Goal: Task Accomplishment & Management: Manage account settings

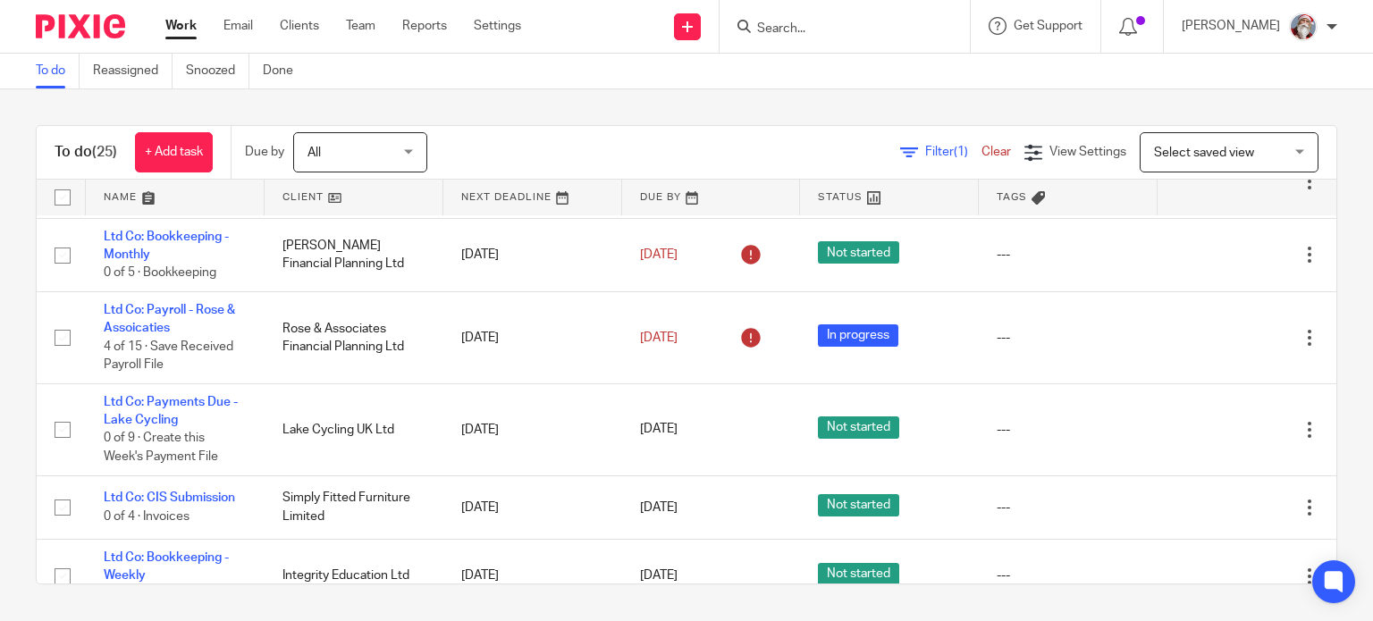
scroll to position [447, 0]
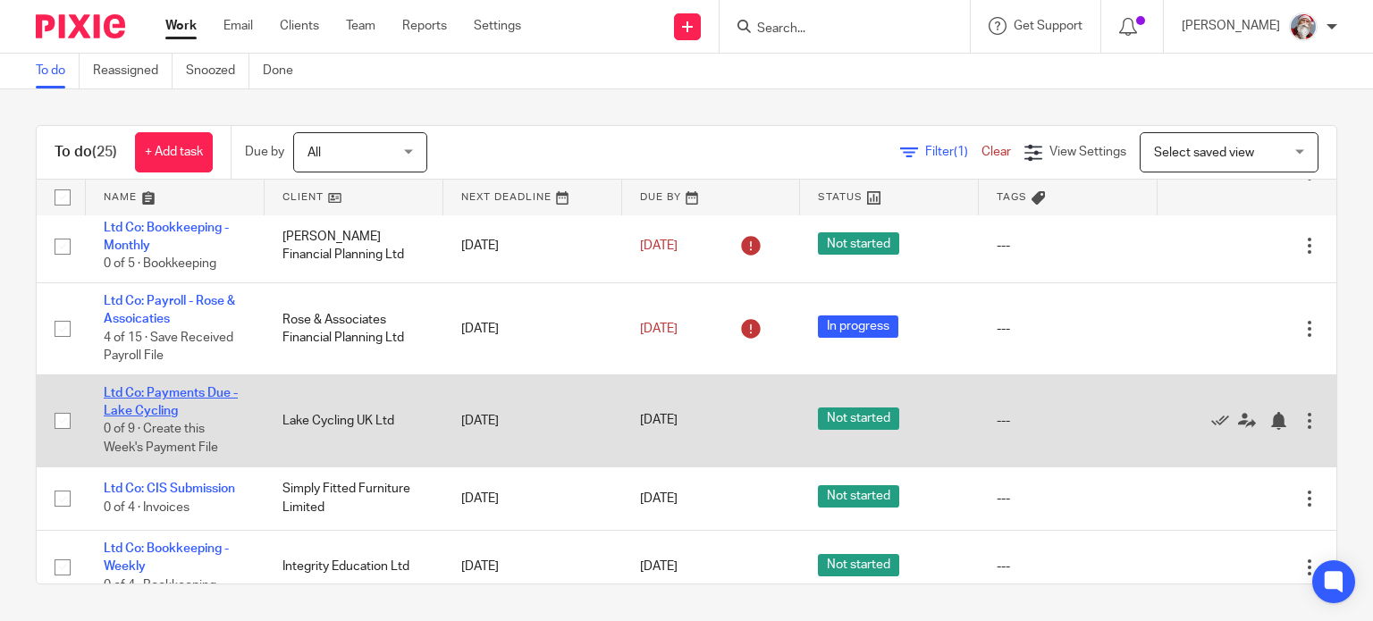
click at [140, 418] on link "Ltd Co: Payments Due - Lake Cycling" at bounding box center [171, 402] width 134 height 30
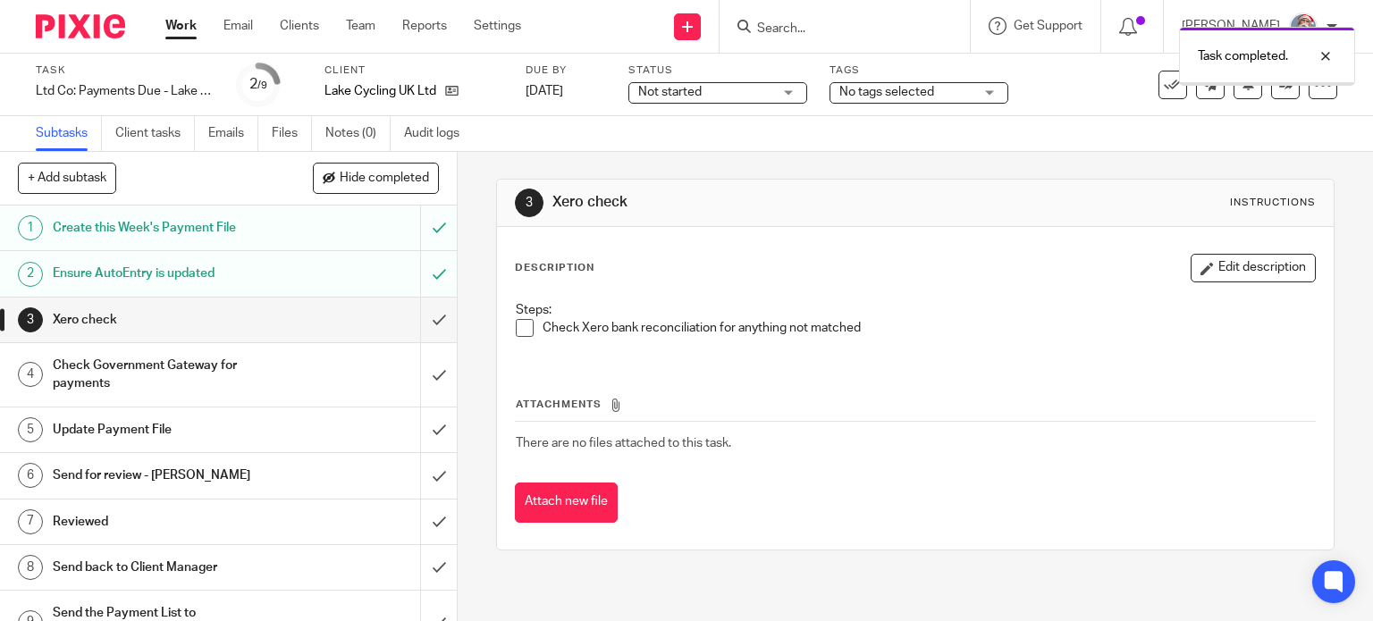
click at [428, 328] on input "submit" at bounding box center [228, 320] width 457 height 45
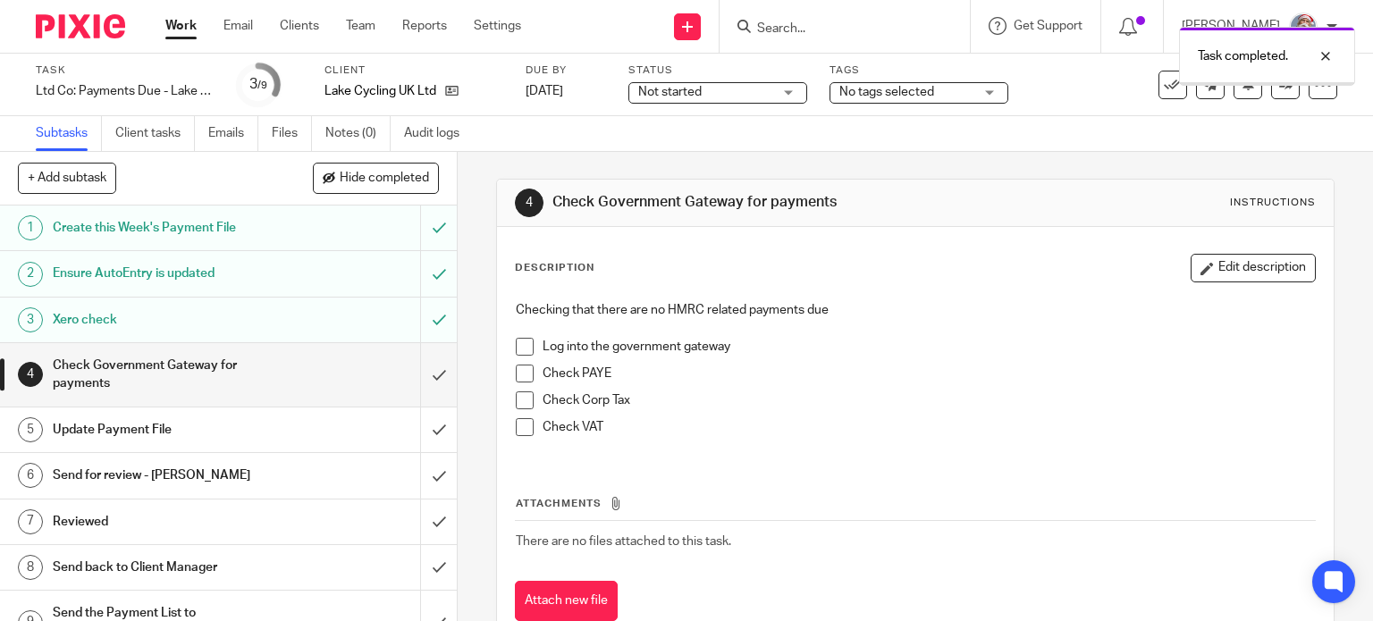
click at [432, 382] on input "submit" at bounding box center [228, 374] width 457 height 63
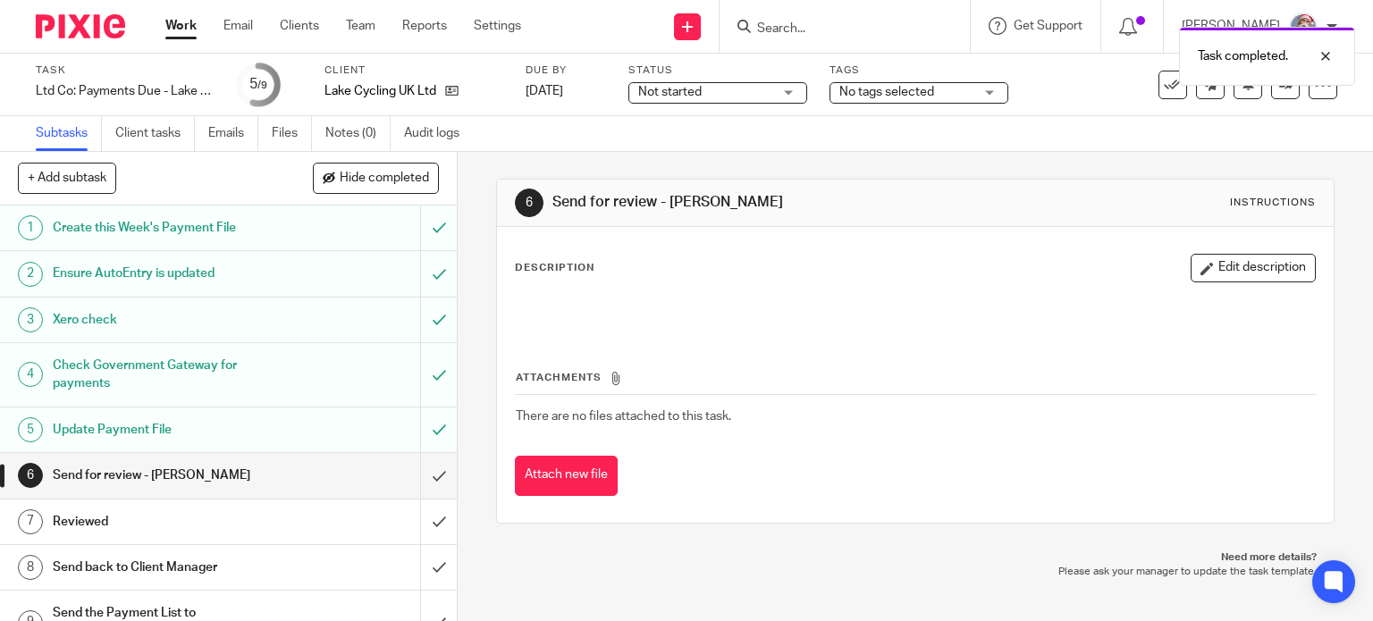
click at [423, 481] on input "submit" at bounding box center [228, 475] width 457 height 45
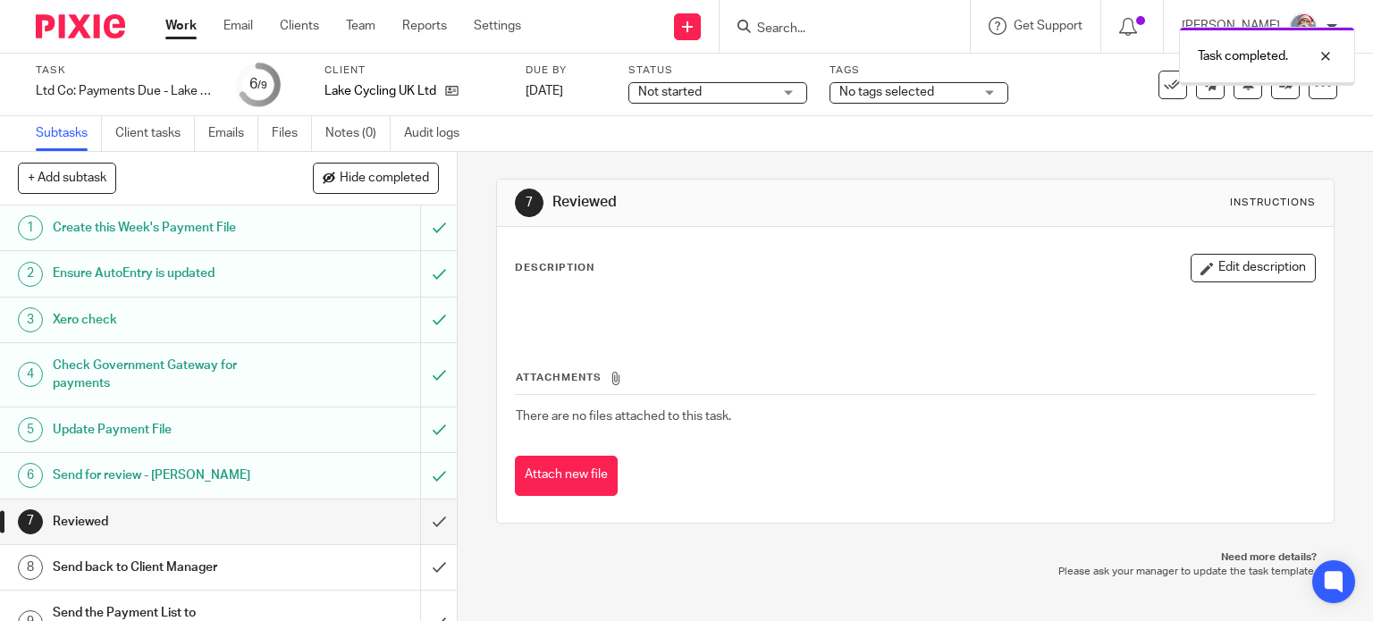
click at [424, 528] on input "submit" at bounding box center [228, 522] width 457 height 45
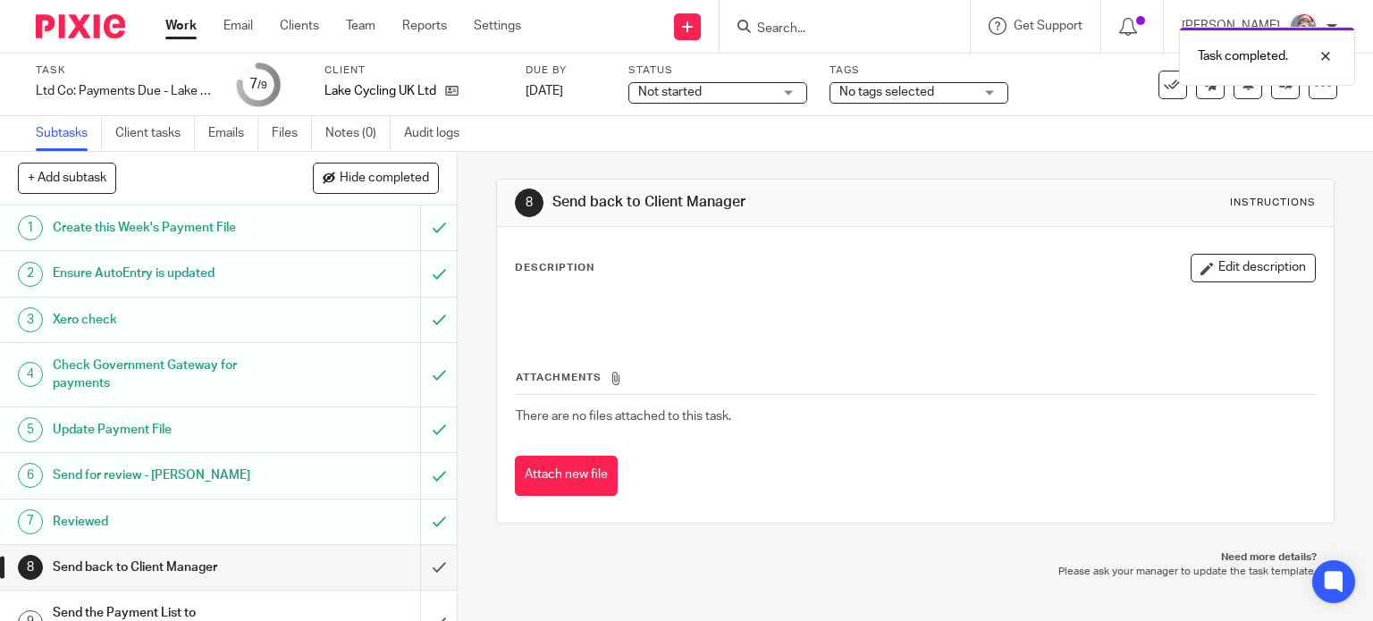
scroll to position [32, 0]
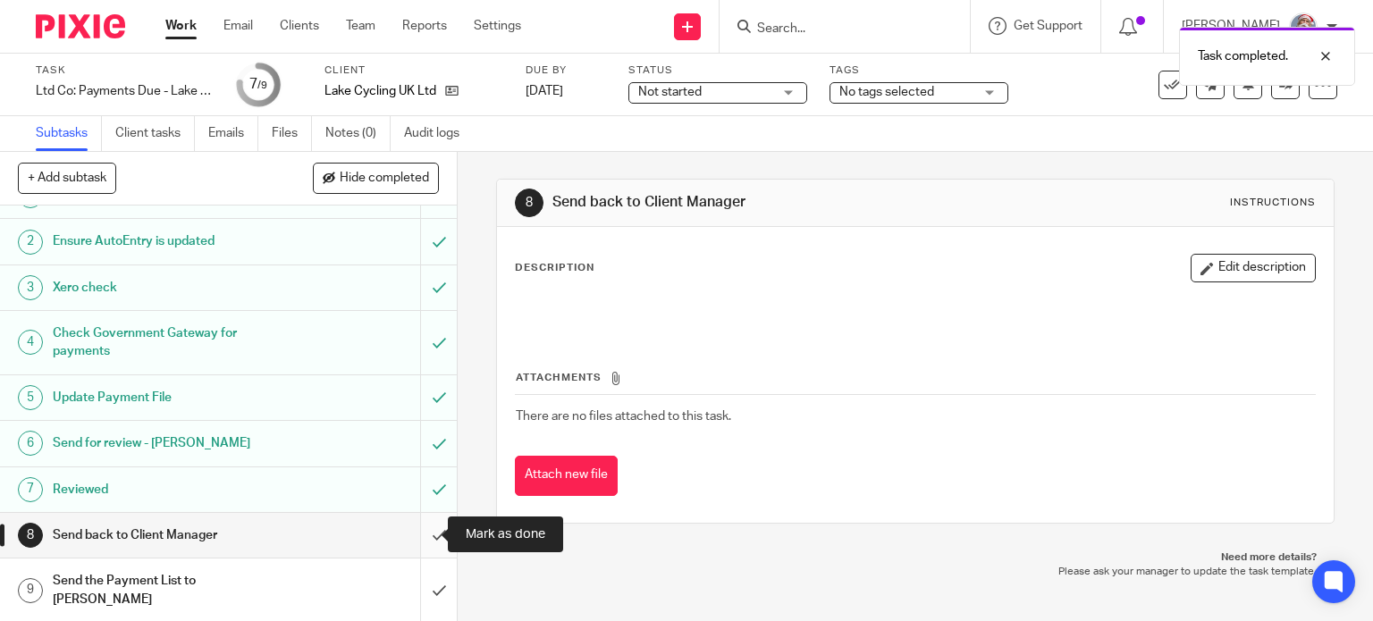
click at [415, 542] on input "submit" at bounding box center [228, 535] width 457 height 45
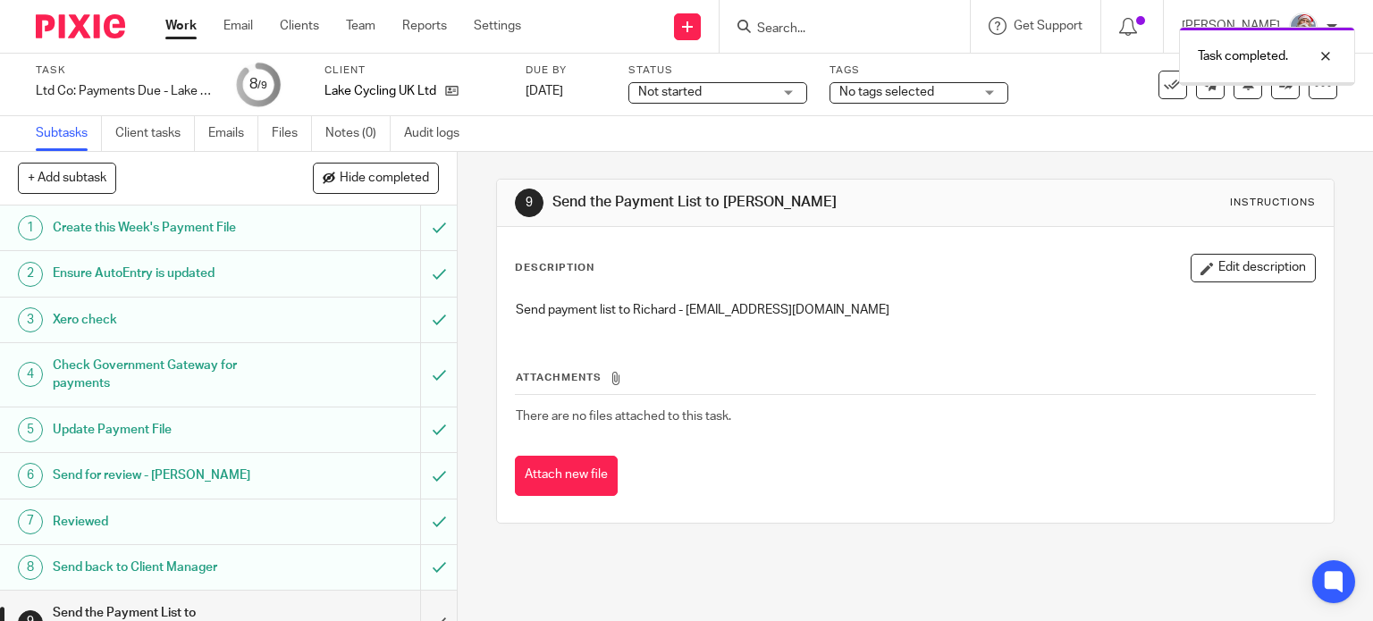
scroll to position [32, 0]
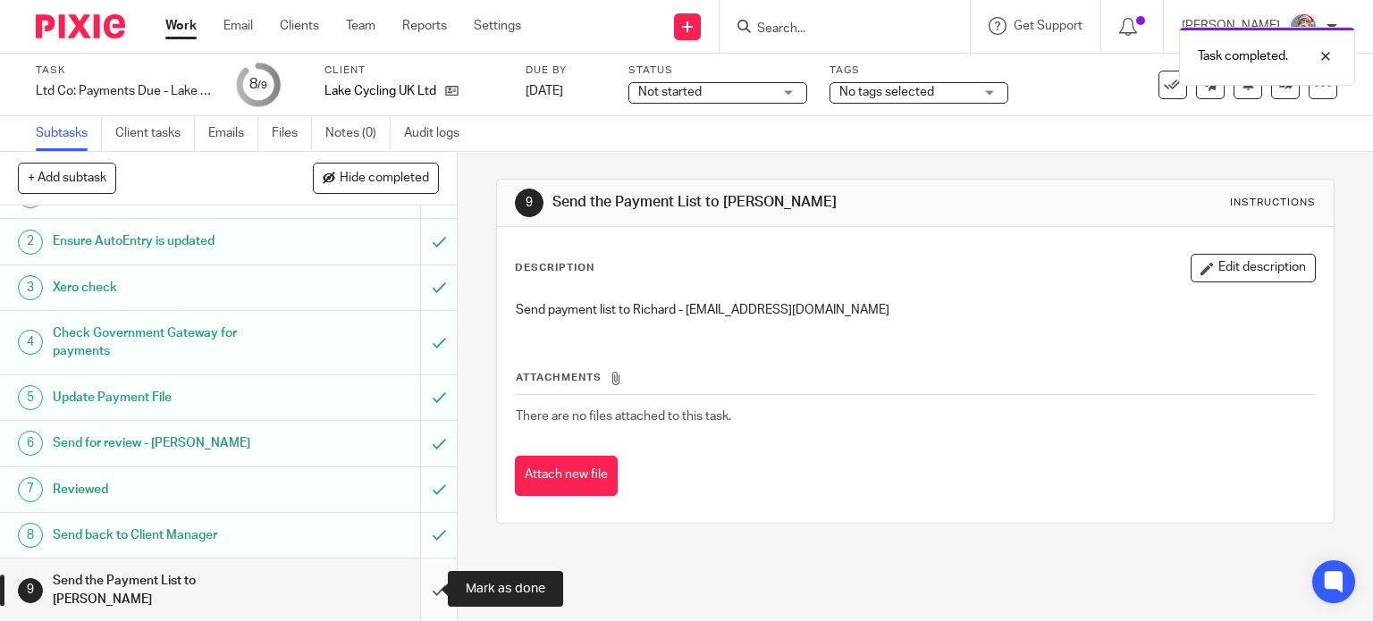
click at [422, 600] on input "submit" at bounding box center [228, 590] width 457 height 63
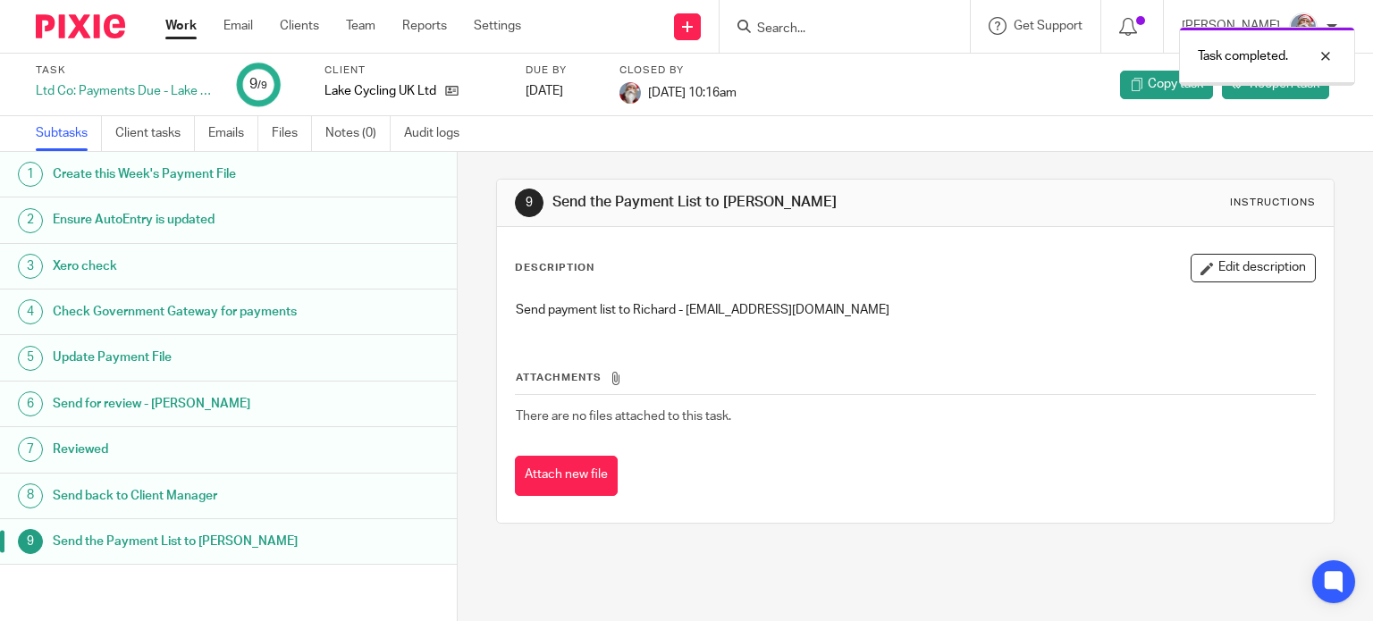
click at [182, 21] on link "Work" at bounding box center [180, 26] width 31 height 18
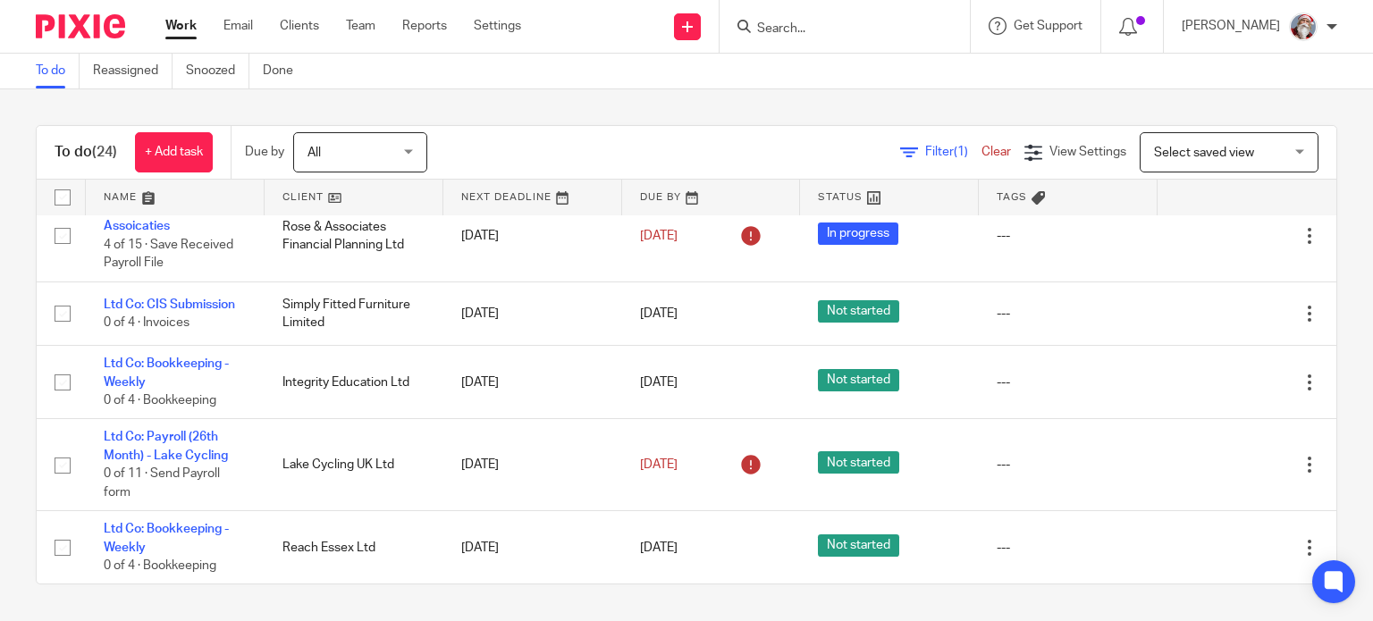
scroll to position [548, 0]
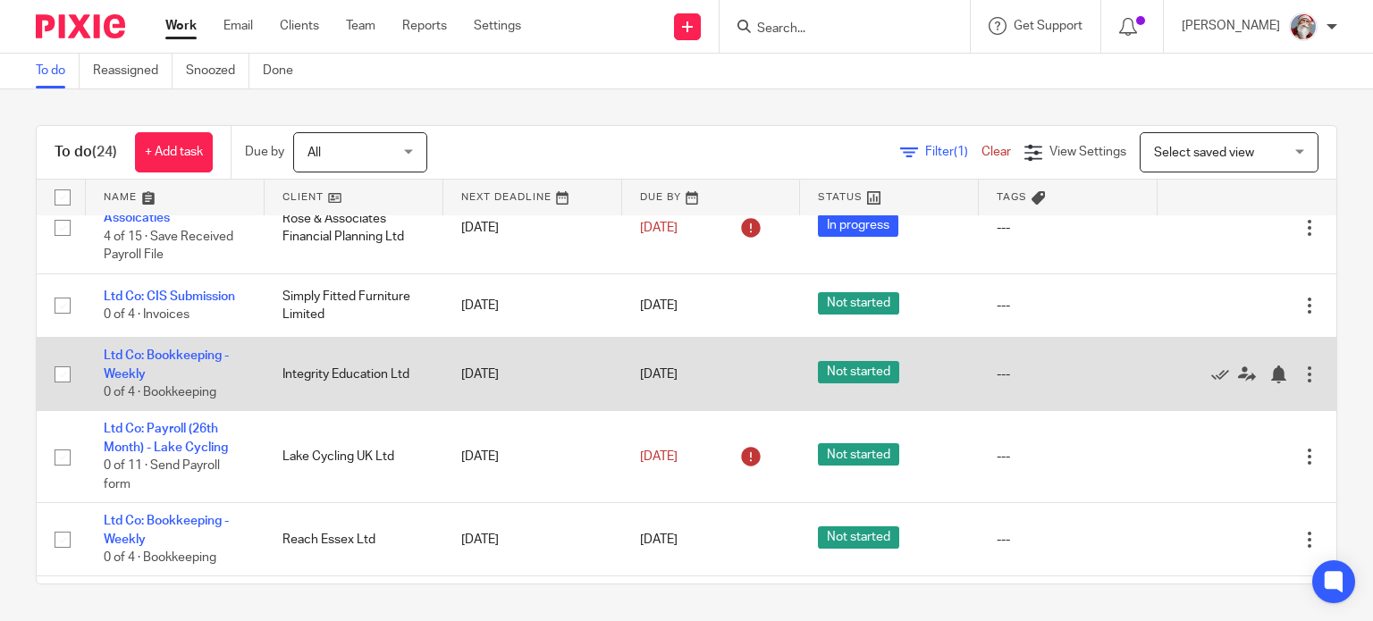
click at [145, 385] on td "Ltd Co: Bookkeeping - Weekly 0 of 4 · Bookkeeping" at bounding box center [175, 374] width 179 height 73
click at [146, 377] on link "Ltd Co: Bookkeeping - Weekly" at bounding box center [166, 365] width 125 height 30
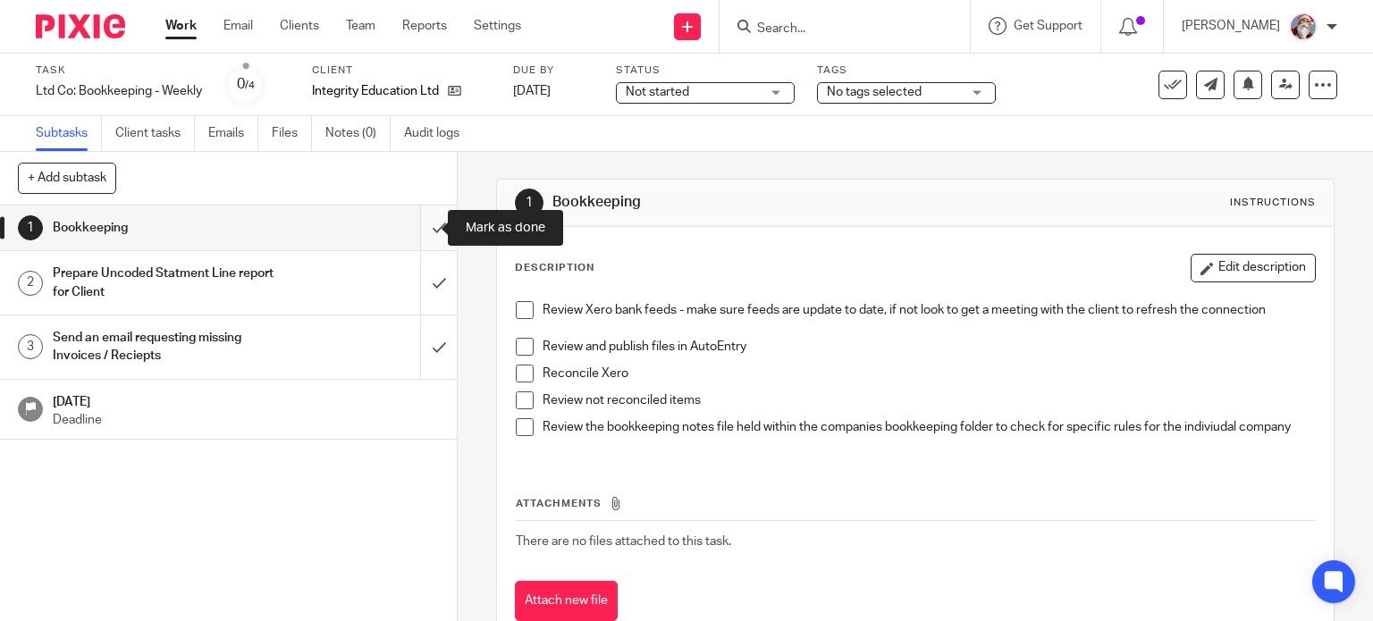
click at [423, 242] on input "submit" at bounding box center [228, 228] width 457 height 45
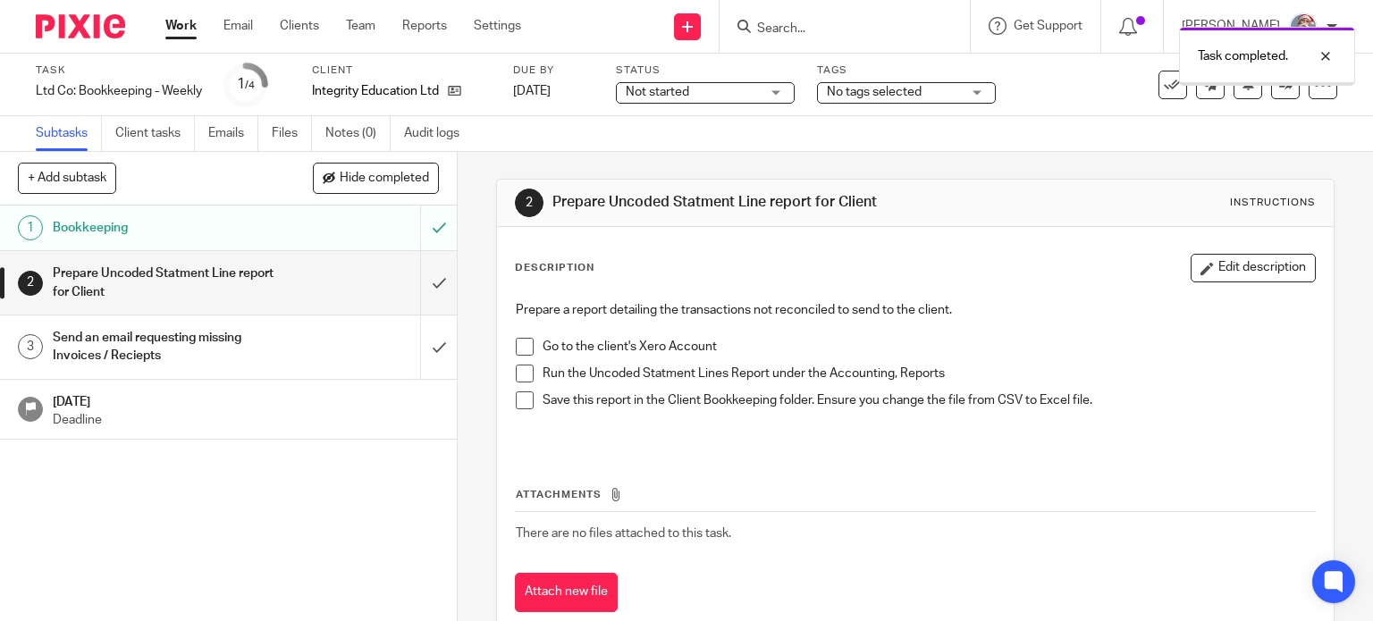
click at [427, 297] on input "submit" at bounding box center [228, 282] width 457 height 63
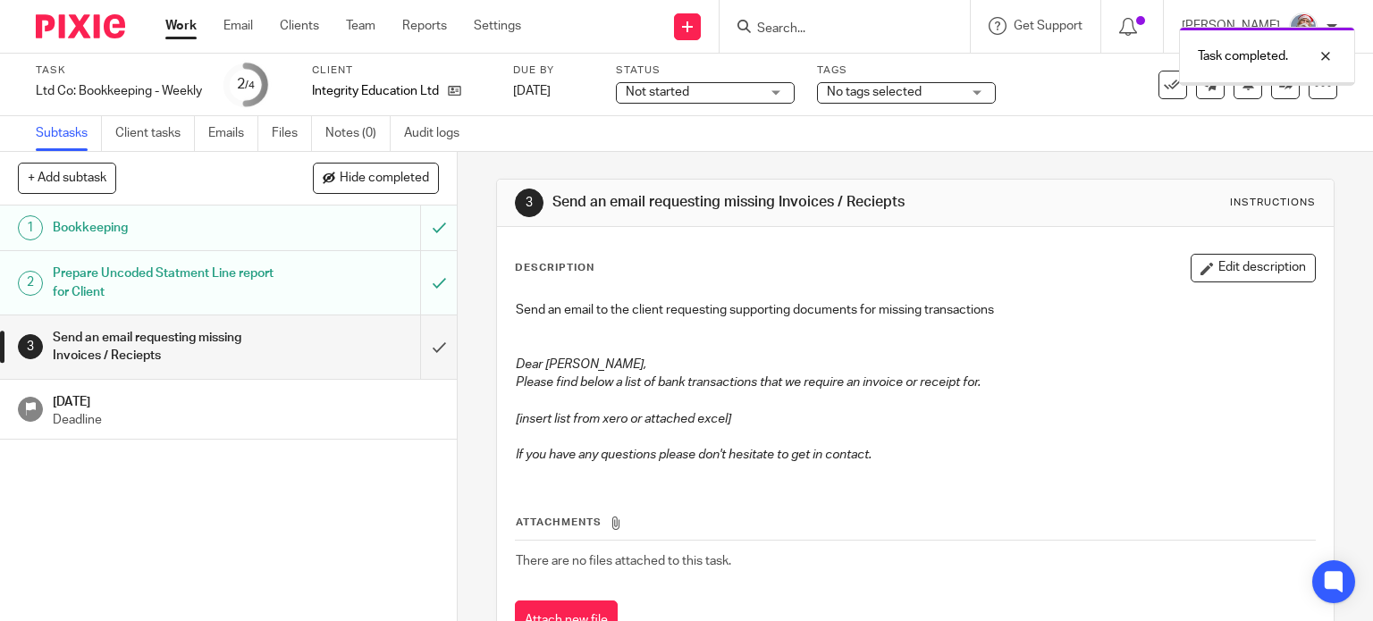
click at [421, 358] on input "submit" at bounding box center [228, 347] width 457 height 63
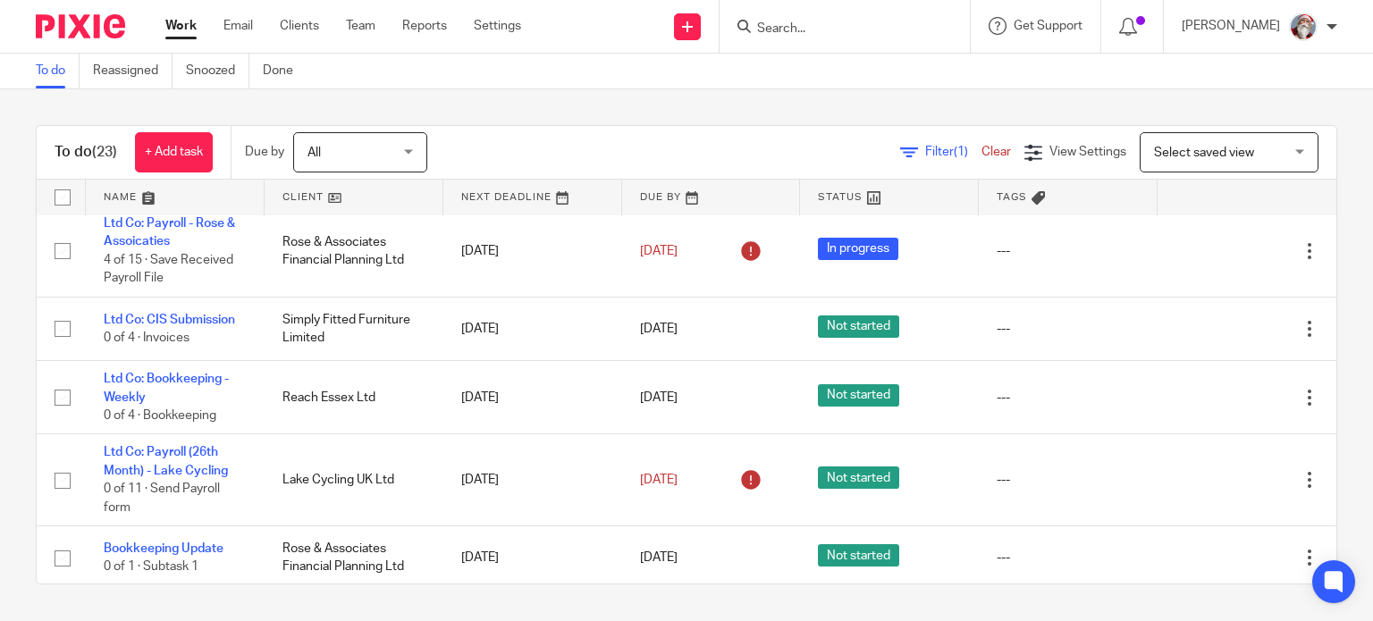
scroll to position [547, 0]
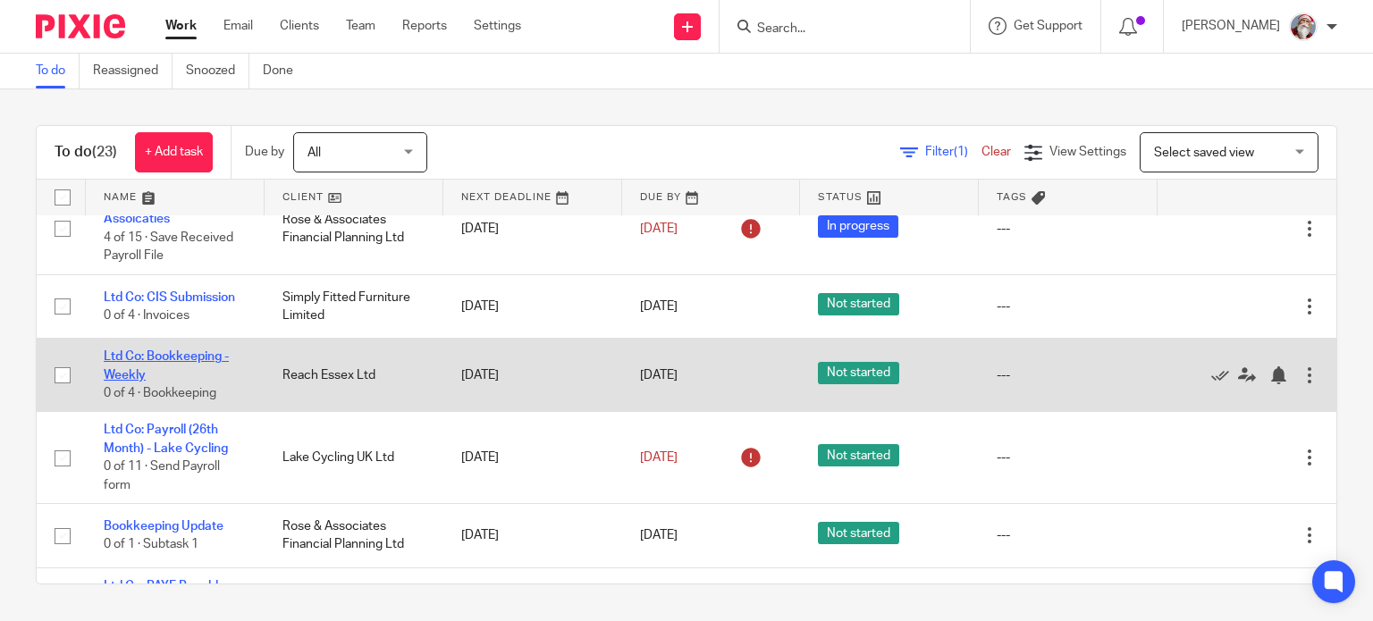
click at [138, 379] on link "Ltd Co: Bookkeeping - Weekly" at bounding box center [166, 366] width 125 height 30
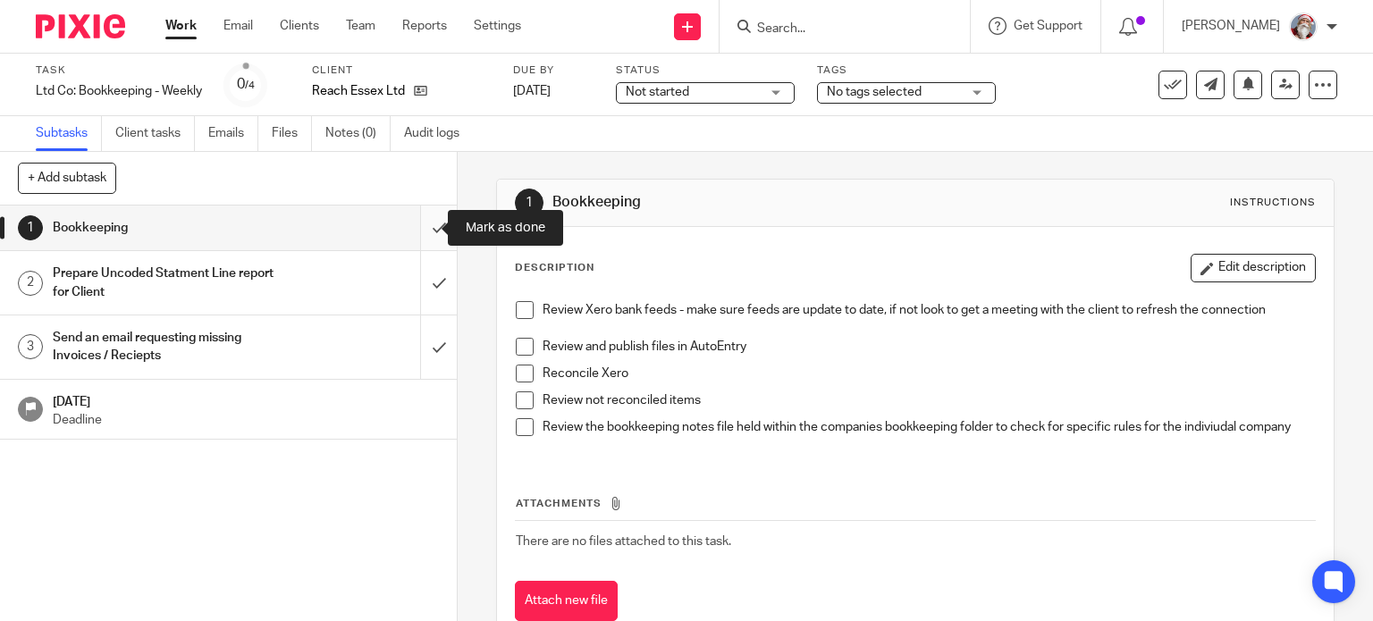
click at [415, 233] on input "submit" at bounding box center [228, 228] width 457 height 45
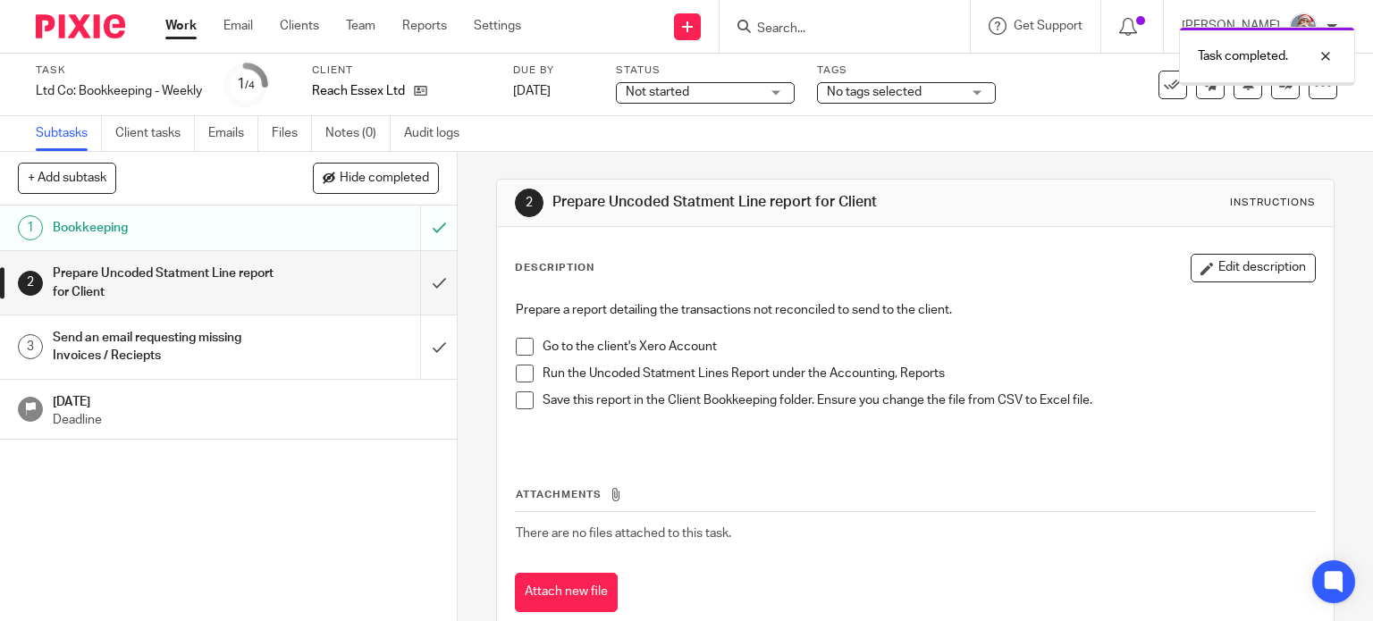
click at [424, 295] on input "submit" at bounding box center [228, 282] width 457 height 63
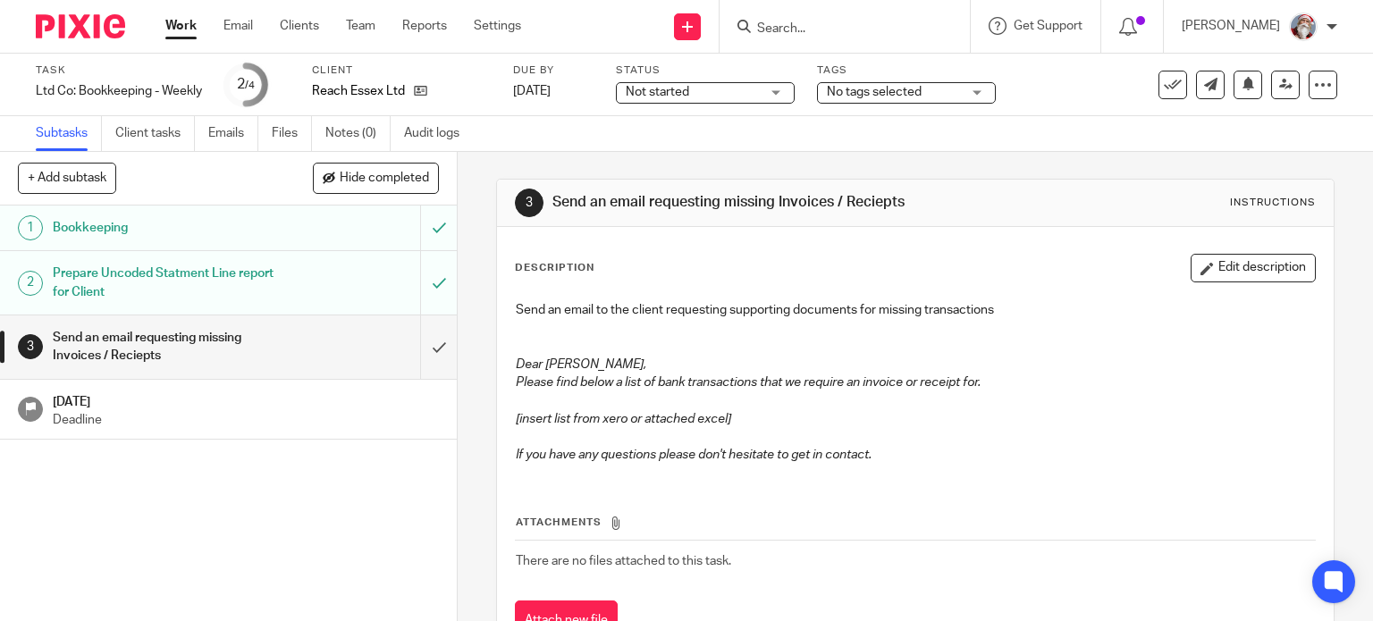
click at [427, 360] on input "submit" at bounding box center [228, 347] width 457 height 63
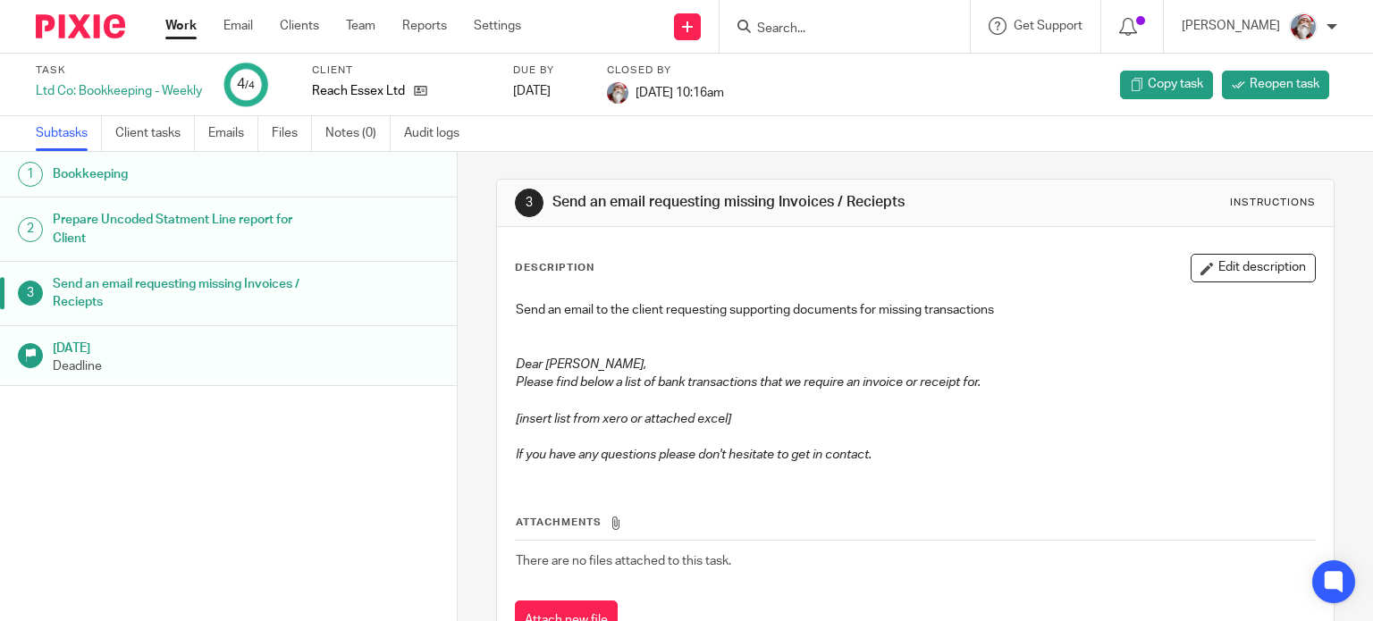
click at [179, 24] on link "Work" at bounding box center [180, 26] width 31 height 18
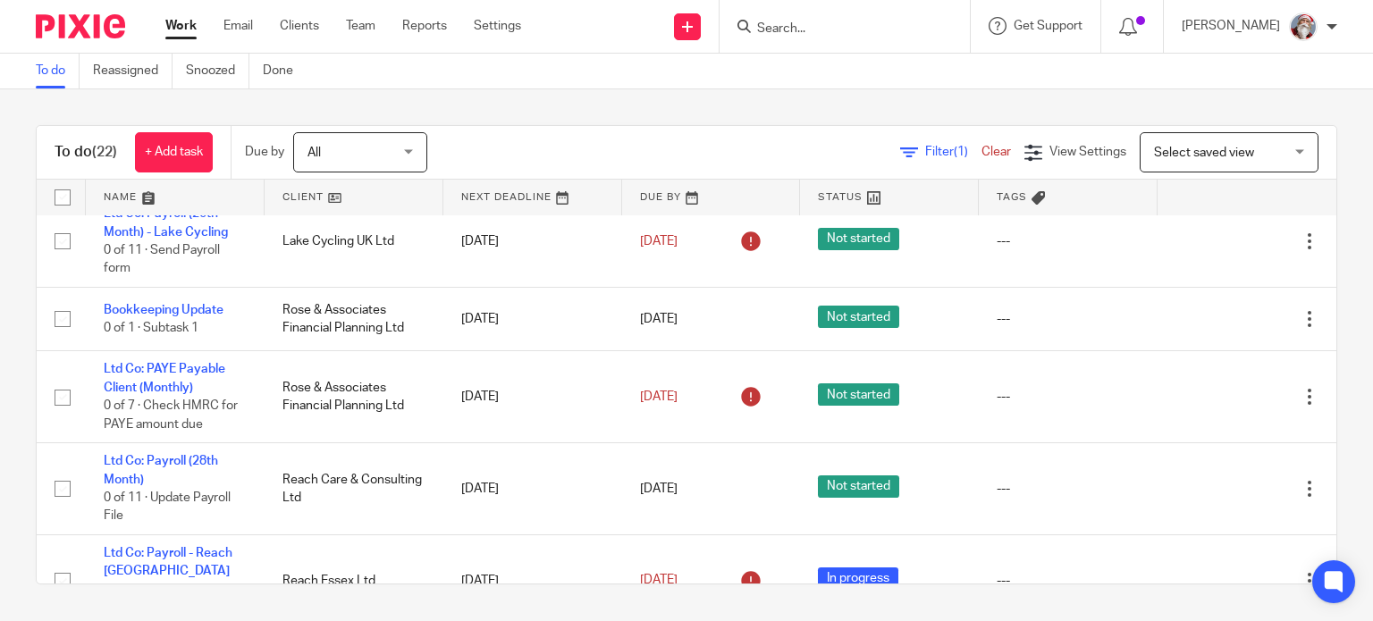
scroll to position [713, 0]
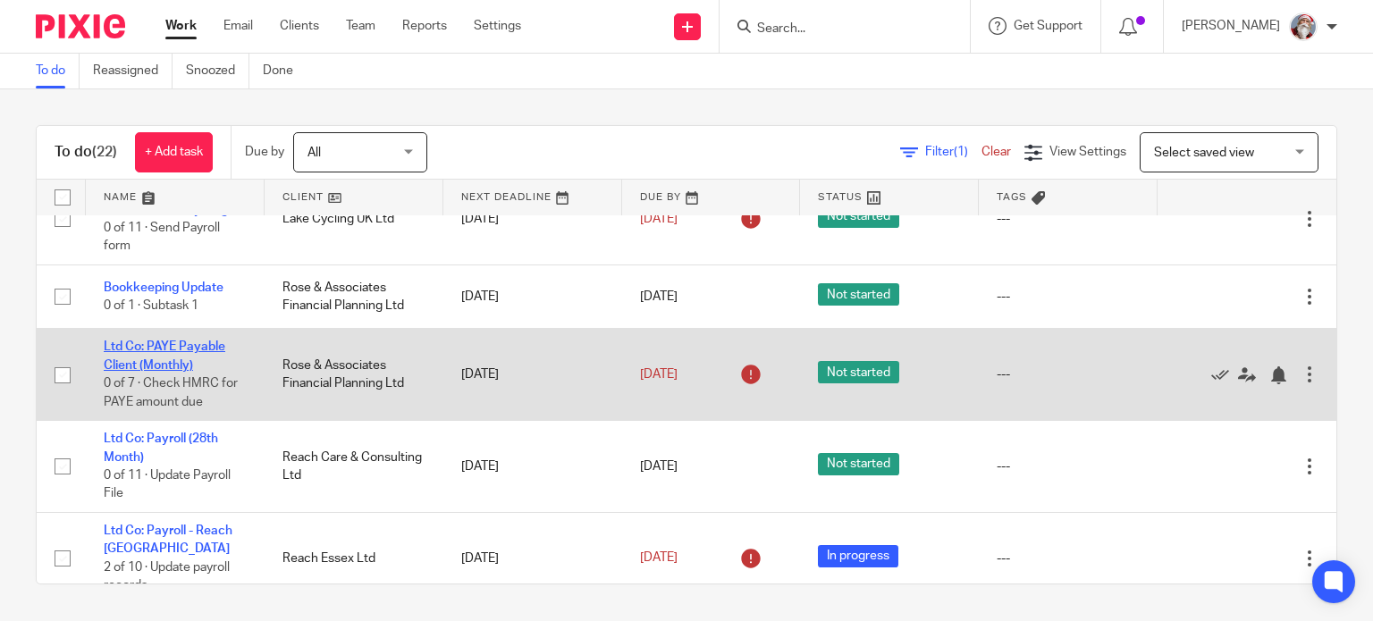
click at [156, 371] on link "Ltd Co: PAYE Payable Client (Monthly)" at bounding box center [165, 356] width 122 height 30
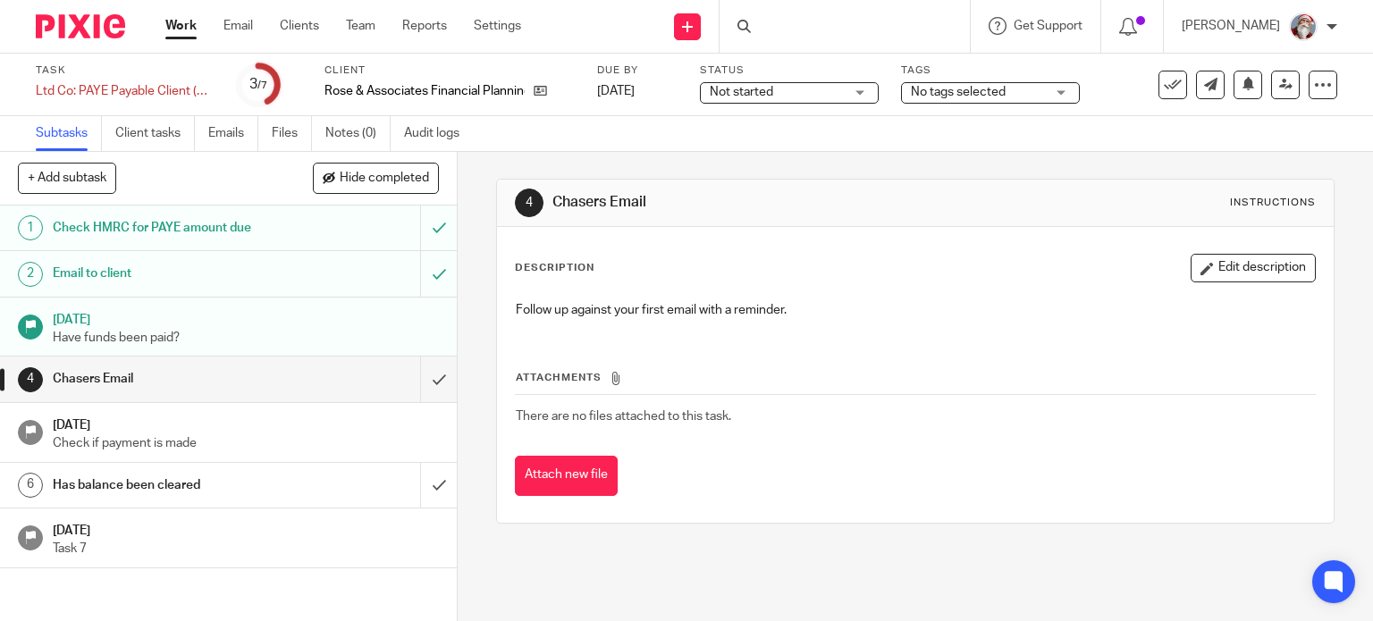
click at [424, 384] on input "submit" at bounding box center [228, 379] width 457 height 45
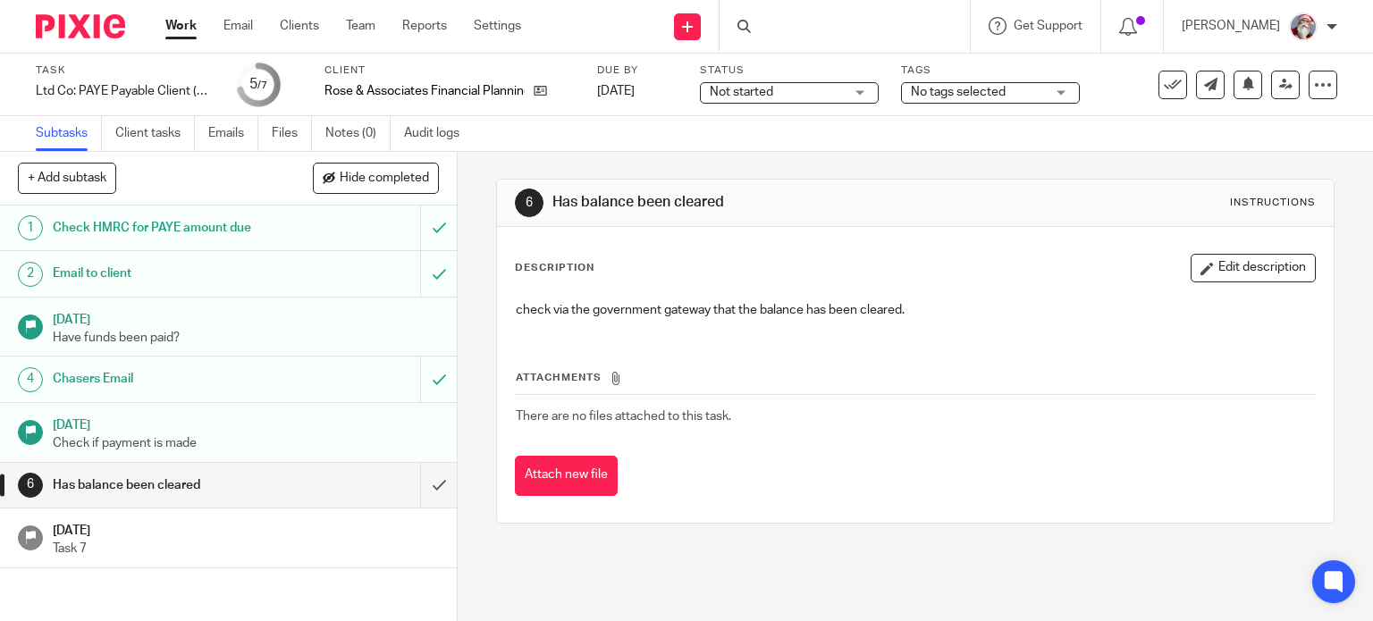
click at [422, 492] on input "submit" at bounding box center [228, 485] width 457 height 45
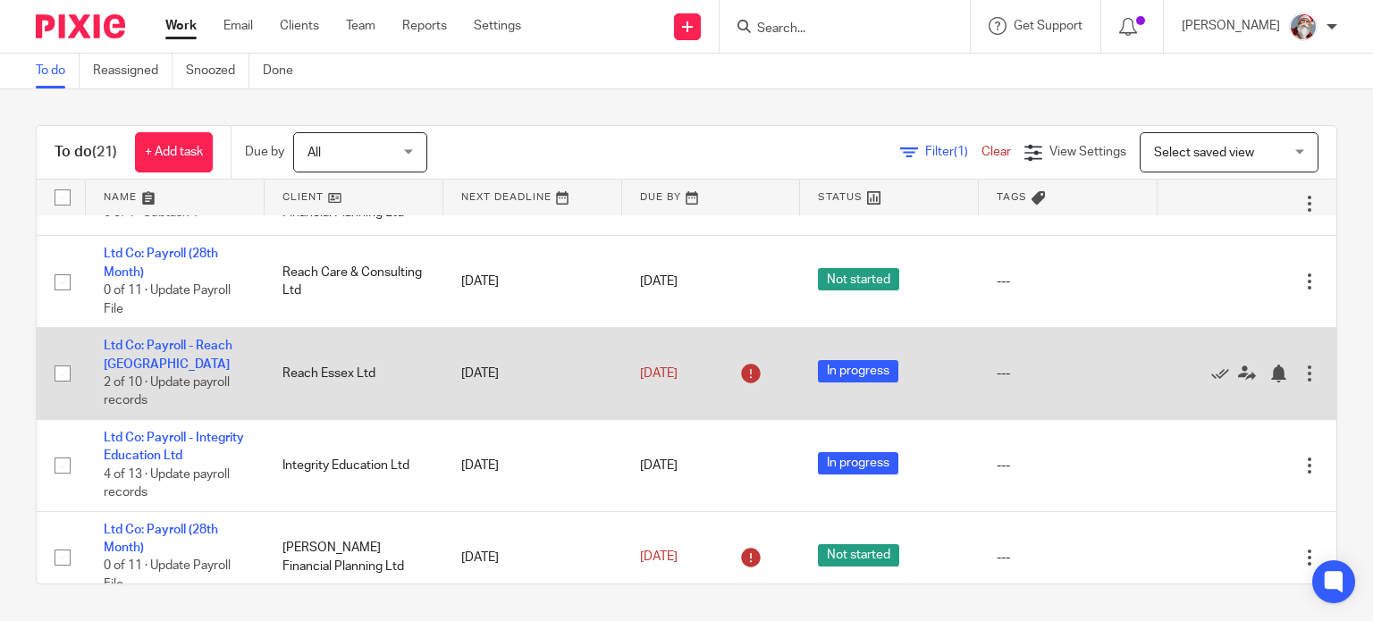
scroll to position [802, 0]
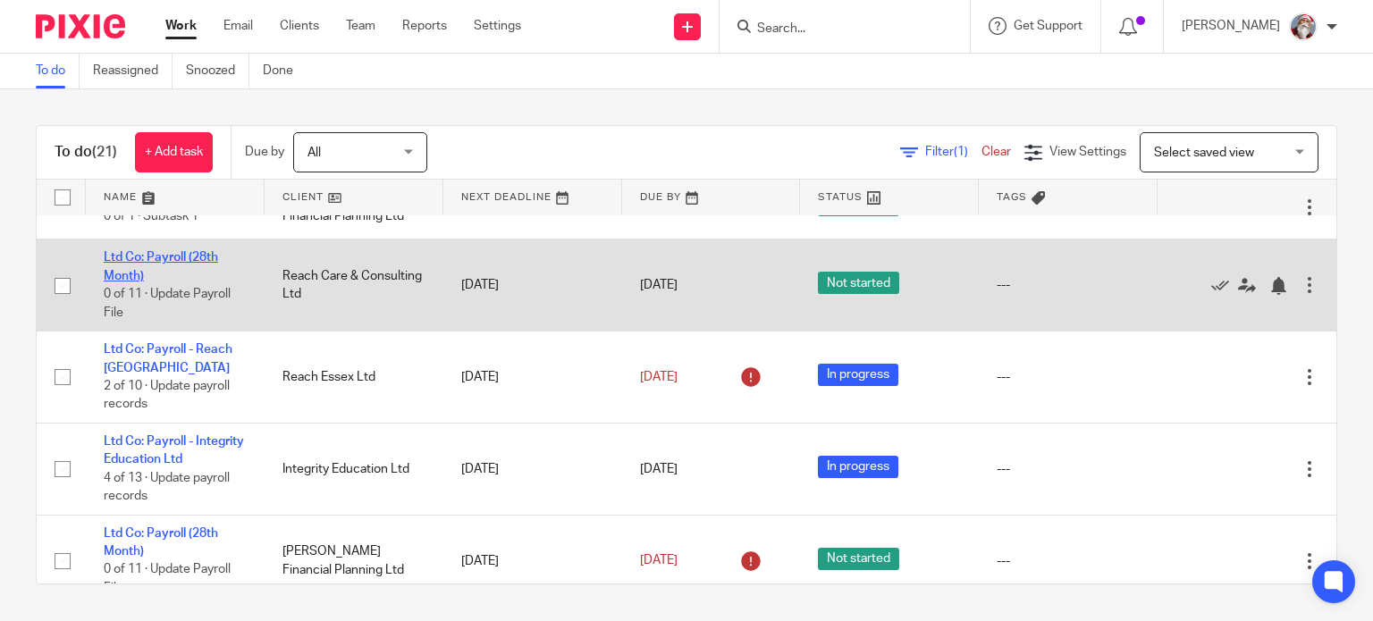
click at [168, 282] on link "Ltd Co: Payroll (28th Month)" at bounding box center [161, 266] width 114 height 30
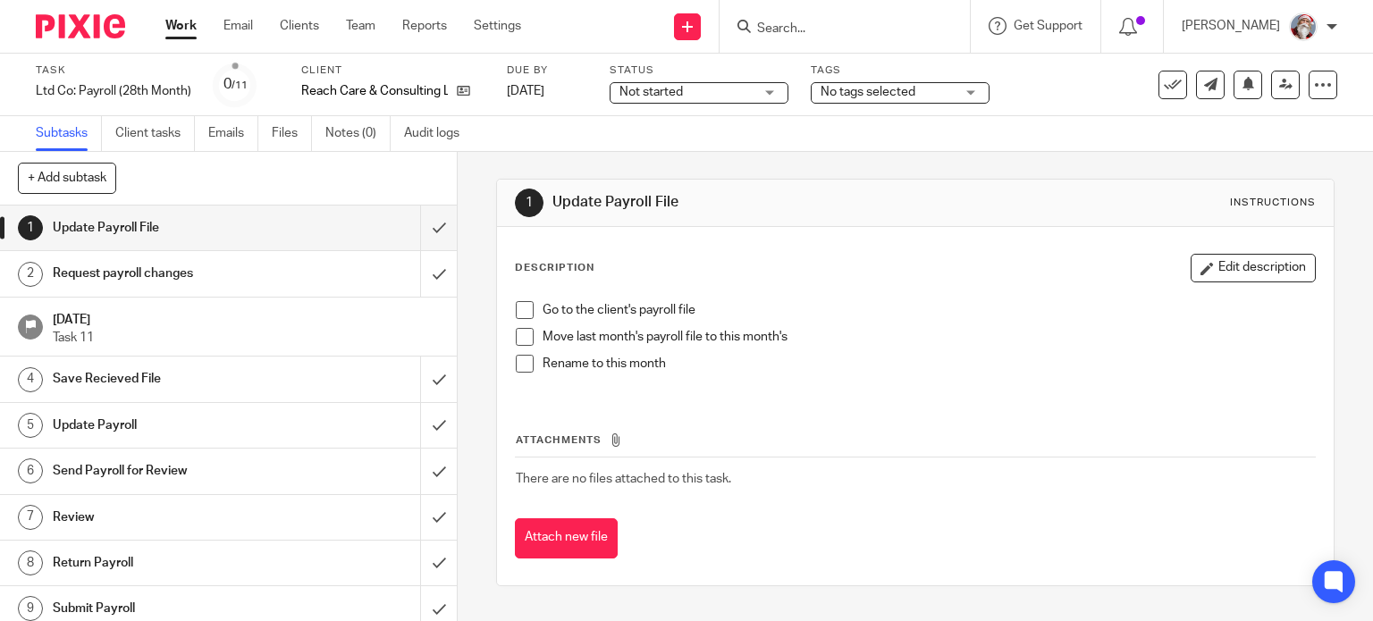
click at [721, 97] on span "Not started" at bounding box center [687, 92] width 134 height 19
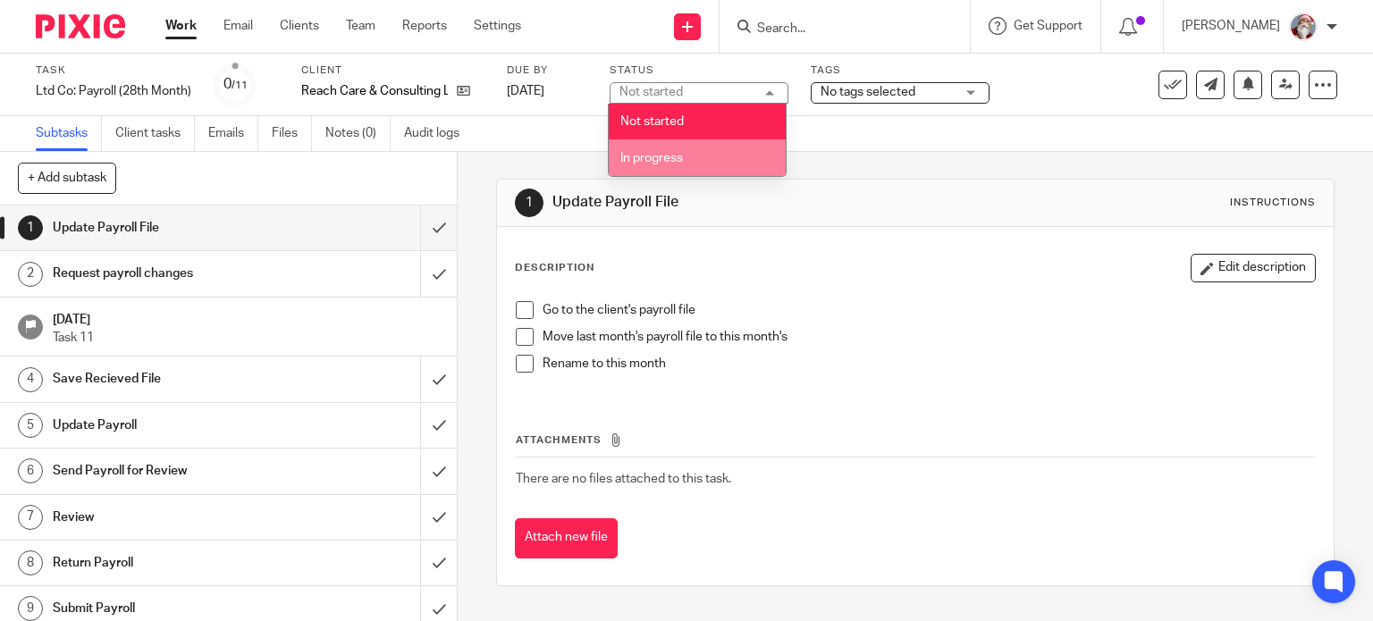
click at [639, 162] on span "In progress" at bounding box center [652, 158] width 63 height 13
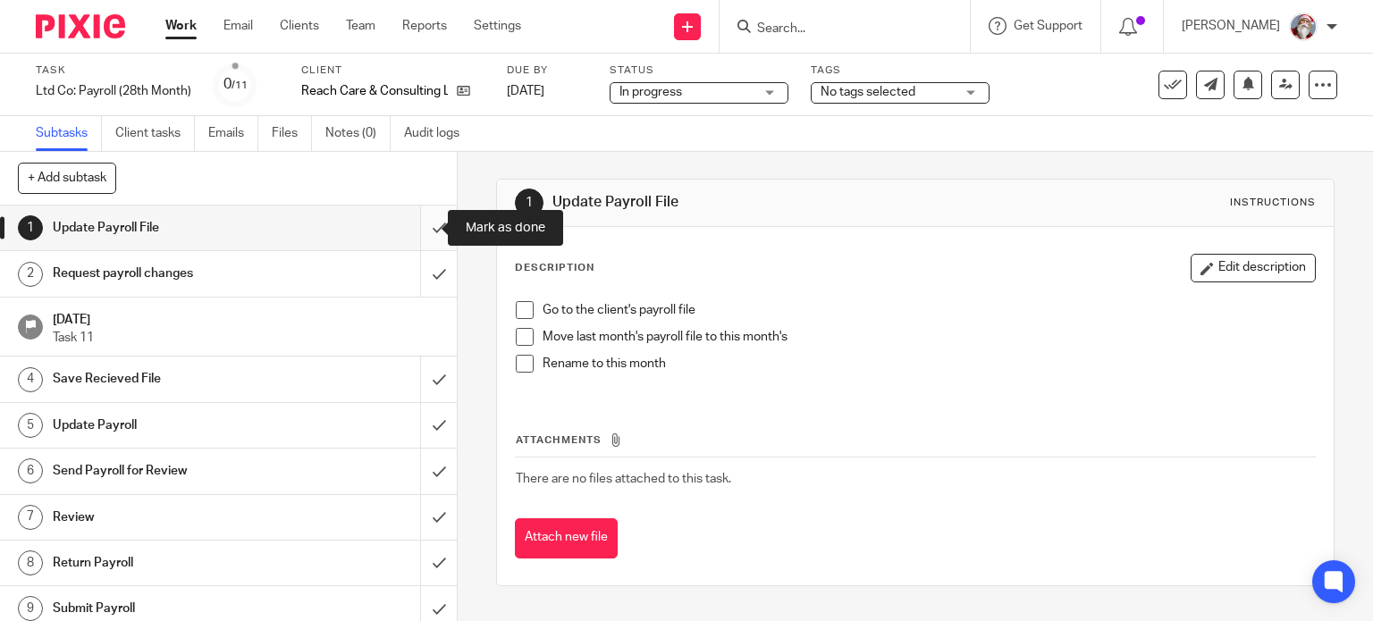
click at [418, 244] on input "submit" at bounding box center [228, 228] width 457 height 45
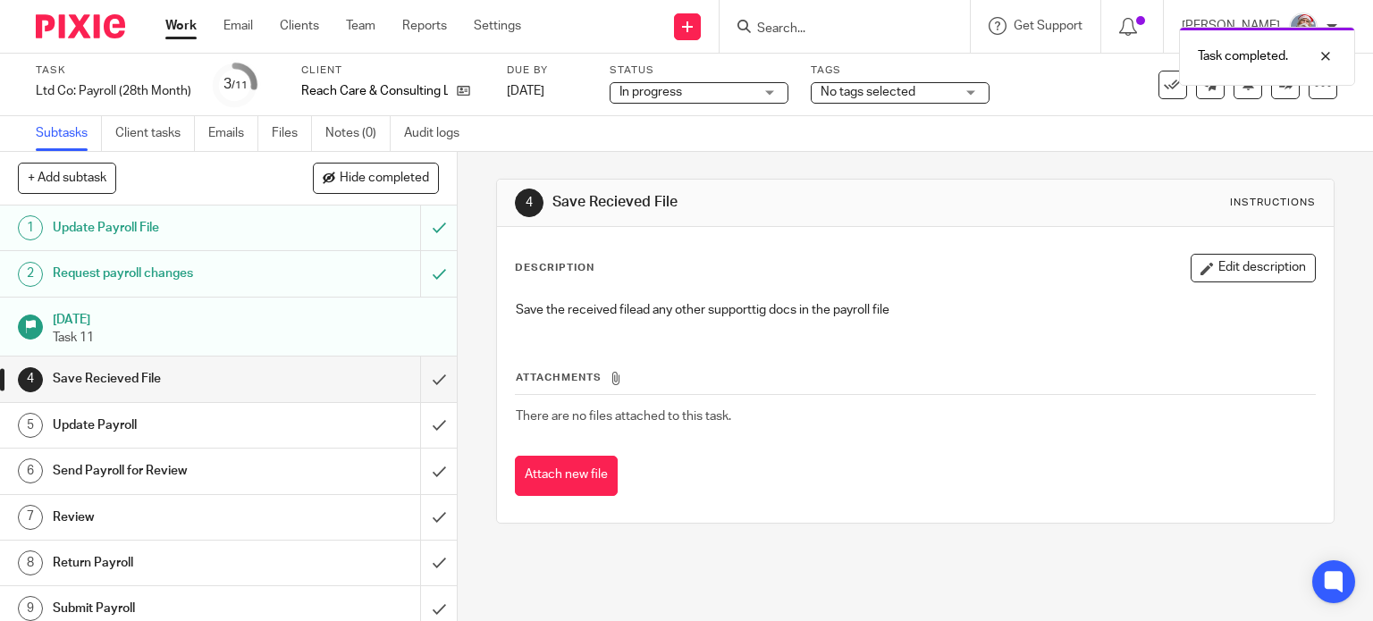
click at [190, 34] on link "Work" at bounding box center [180, 26] width 31 height 18
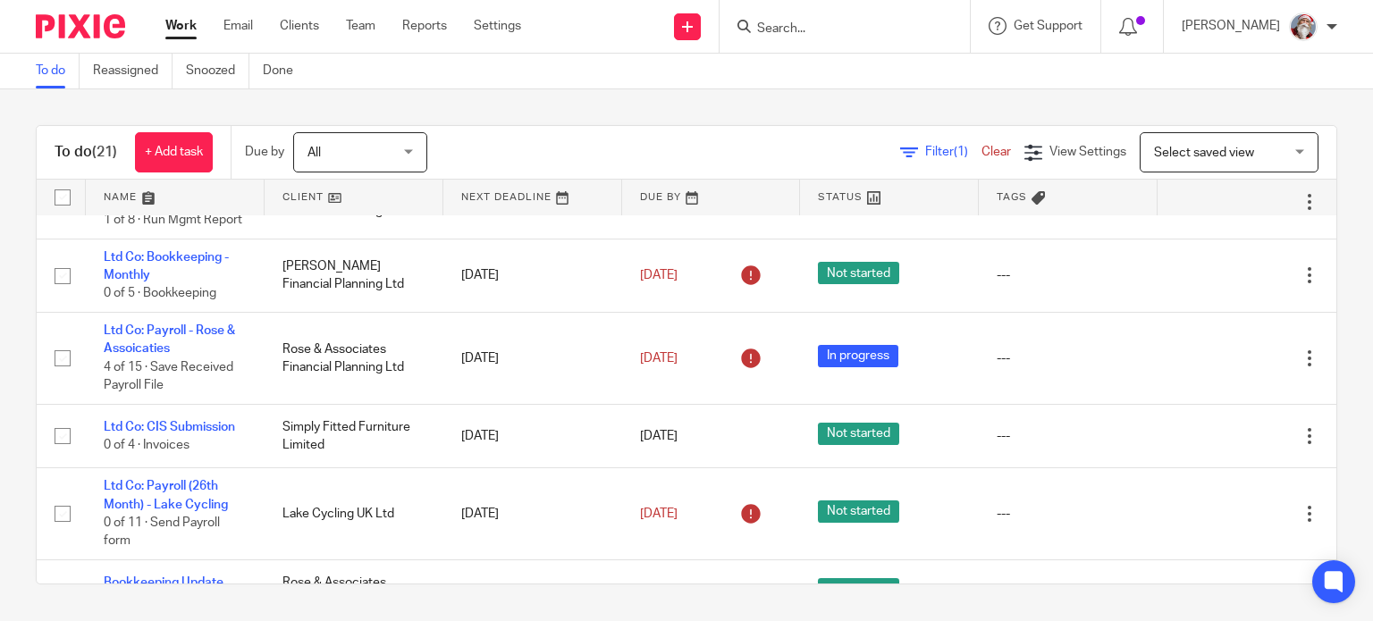
scroll to position [428, 0]
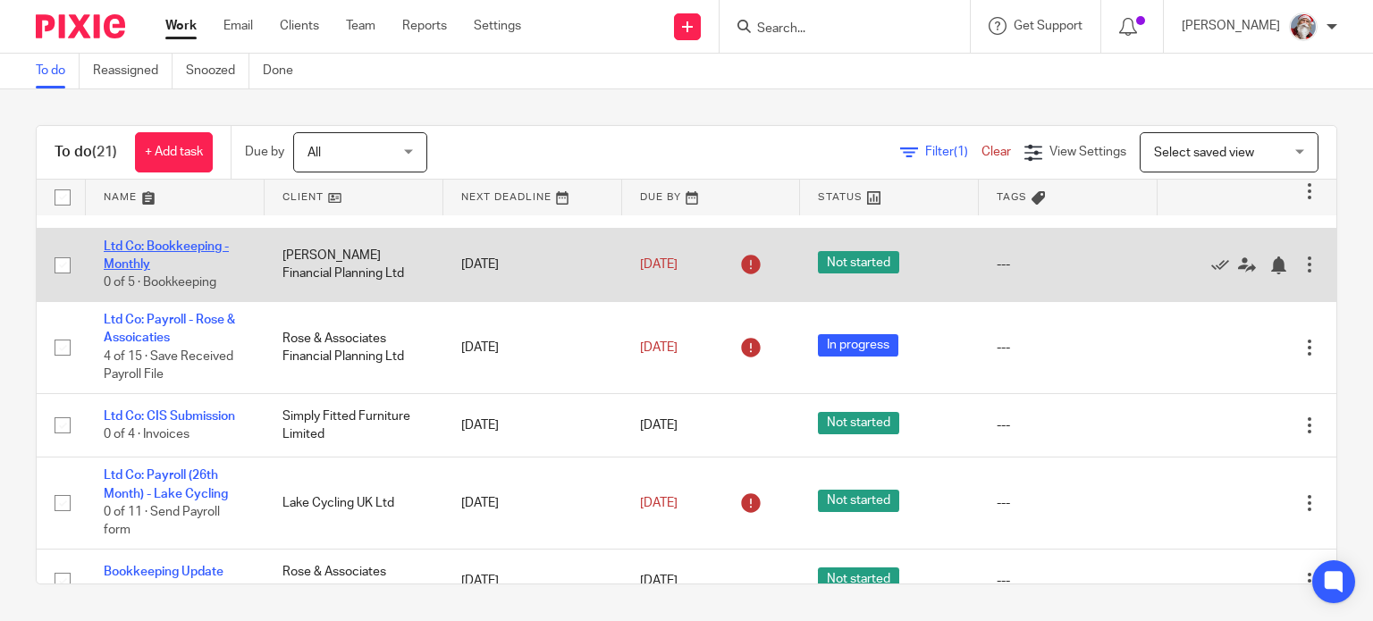
click at [183, 269] on link "Ltd Co: Bookkeeping - Monthly" at bounding box center [166, 256] width 125 height 30
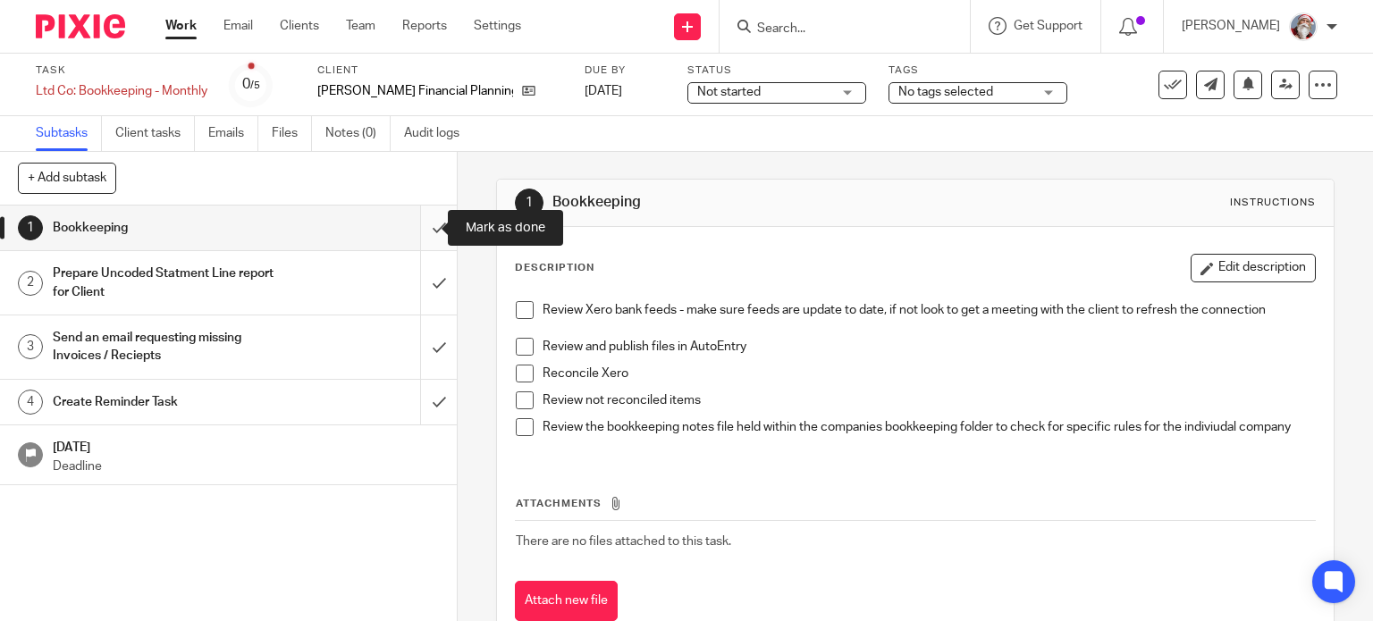
click at [415, 240] on input "submit" at bounding box center [228, 228] width 457 height 45
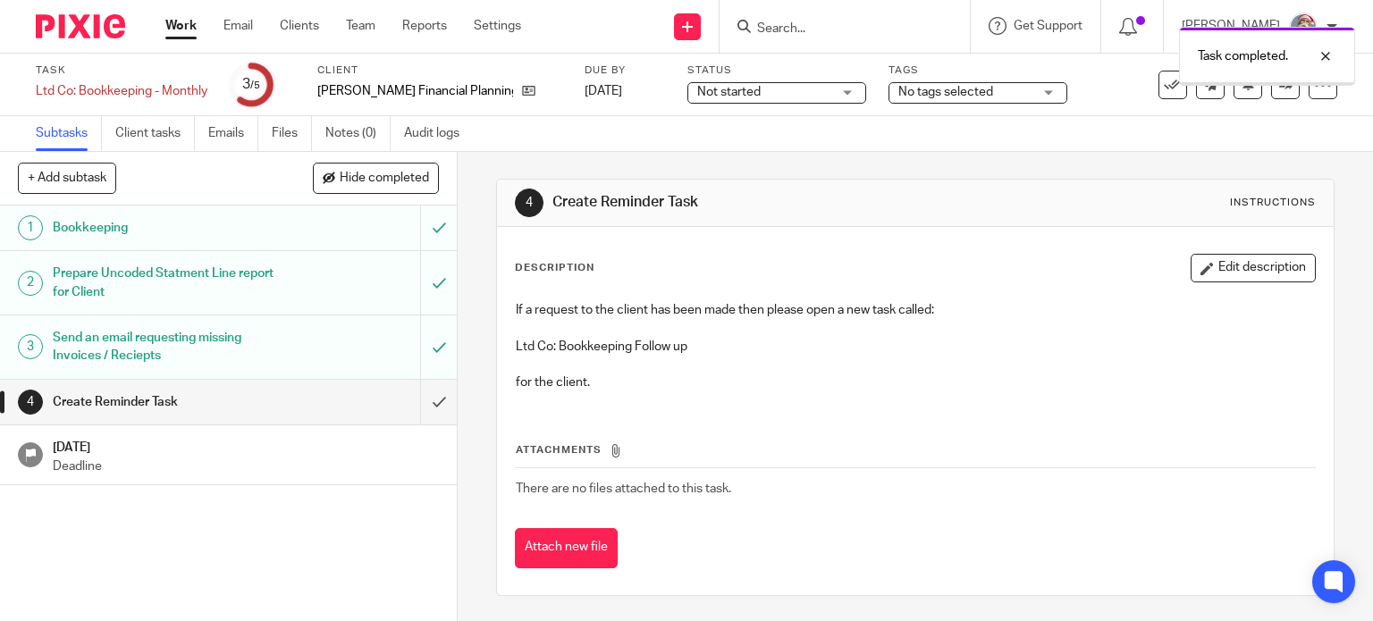
click at [424, 417] on input "submit" at bounding box center [228, 402] width 457 height 45
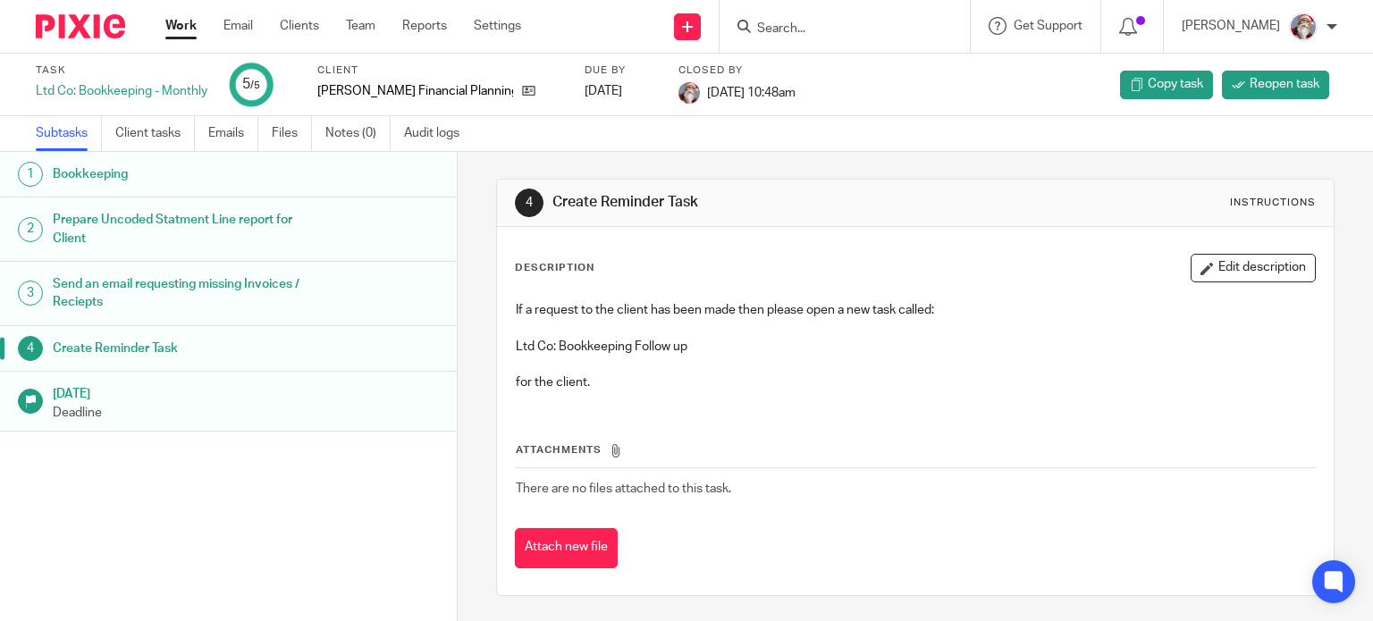
click at [175, 27] on link "Work" at bounding box center [180, 26] width 31 height 18
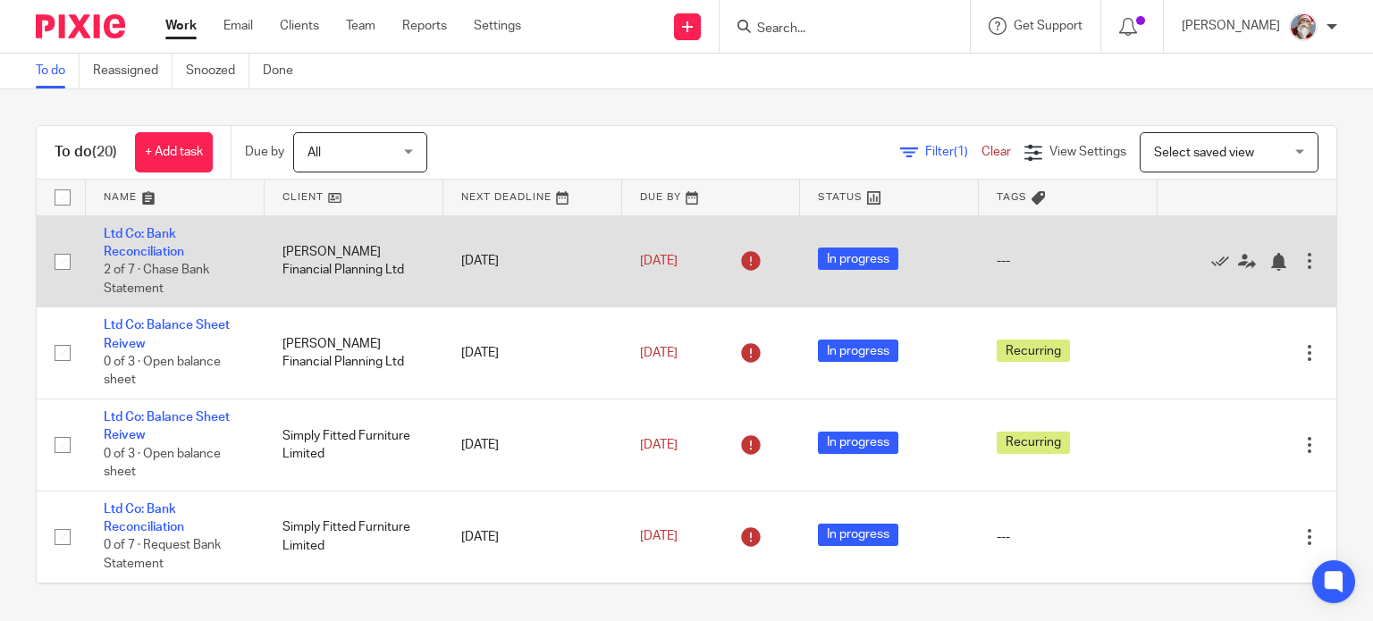
click at [150, 258] on td "Ltd Co: Bank Reconciliation 2 of 7 · Chase Bank Statement" at bounding box center [175, 261] width 179 height 92
click at [150, 251] on link "Ltd Co: Bank Reconciliation" at bounding box center [144, 243] width 80 height 30
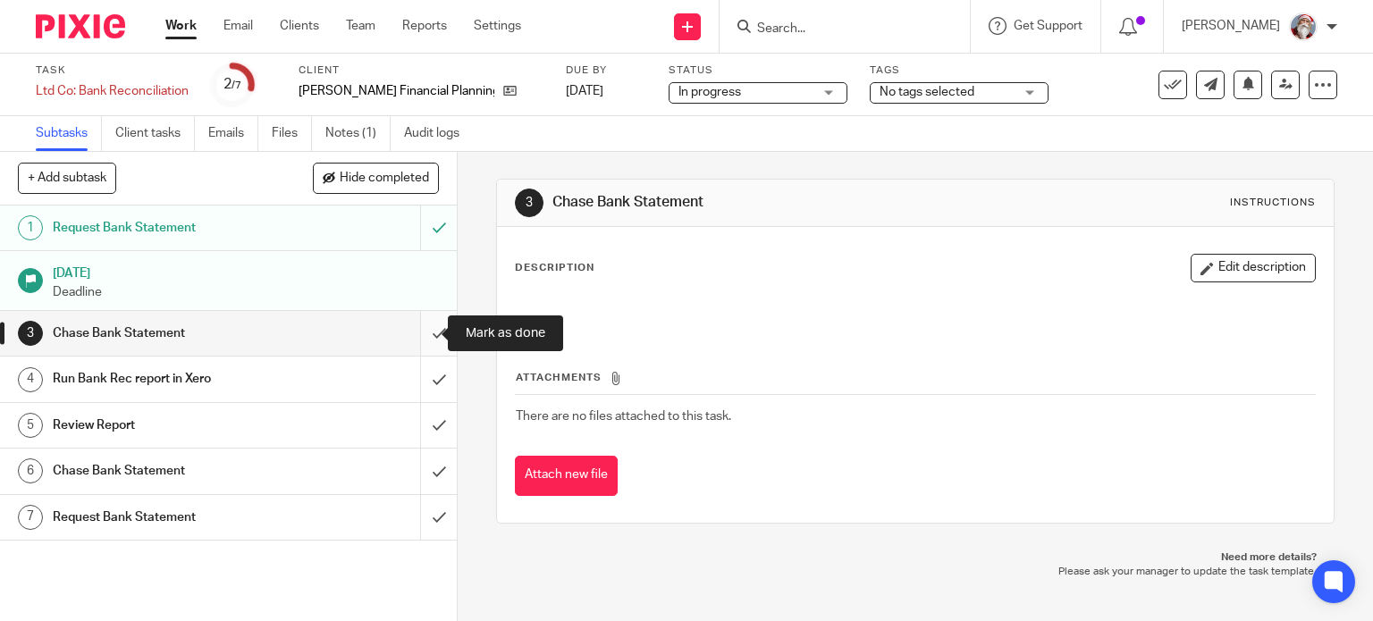
click at [427, 341] on input "submit" at bounding box center [228, 333] width 457 height 45
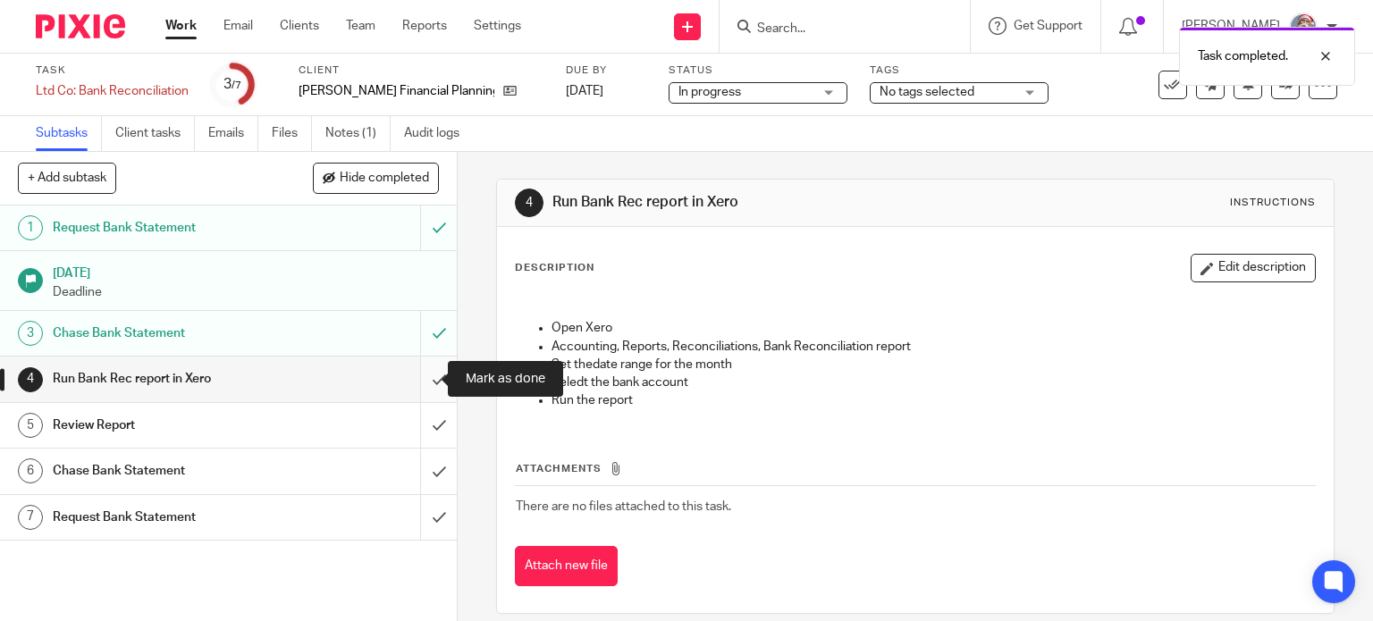
click at [422, 393] on input "submit" at bounding box center [228, 379] width 457 height 45
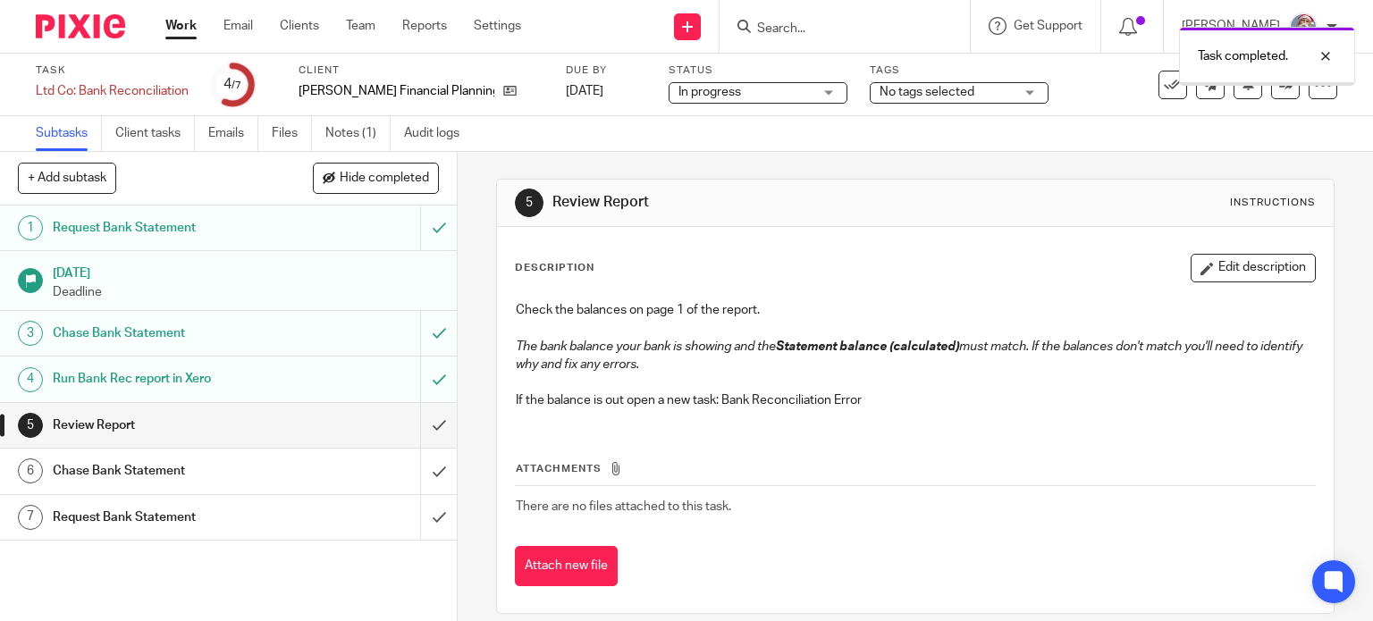
click at [420, 437] on input "submit" at bounding box center [228, 425] width 457 height 45
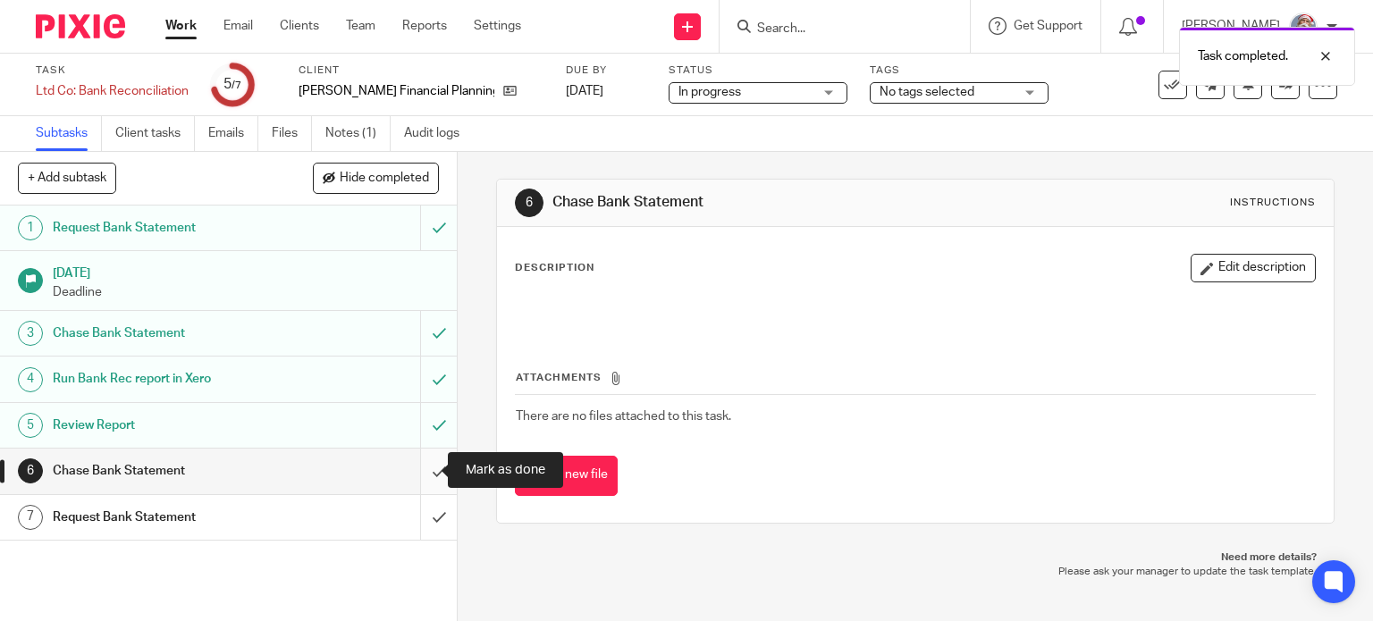
click at [422, 480] on input "submit" at bounding box center [228, 471] width 457 height 45
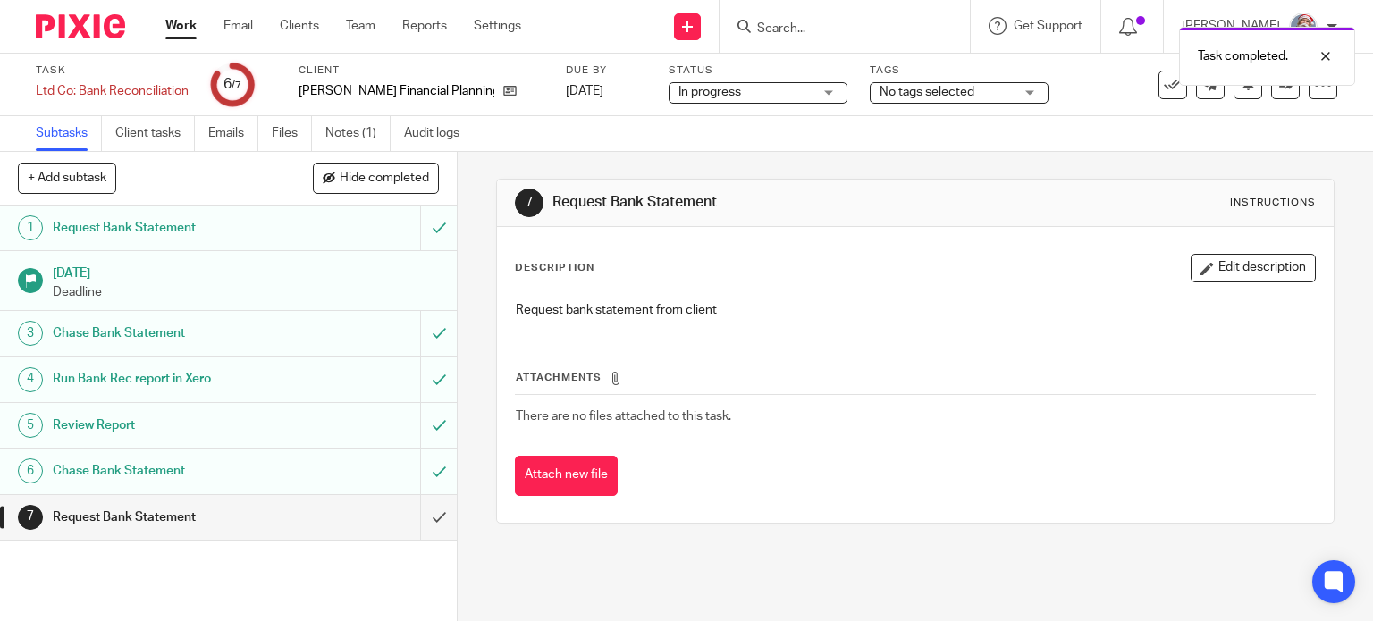
click at [425, 538] on input "submit" at bounding box center [228, 517] width 457 height 45
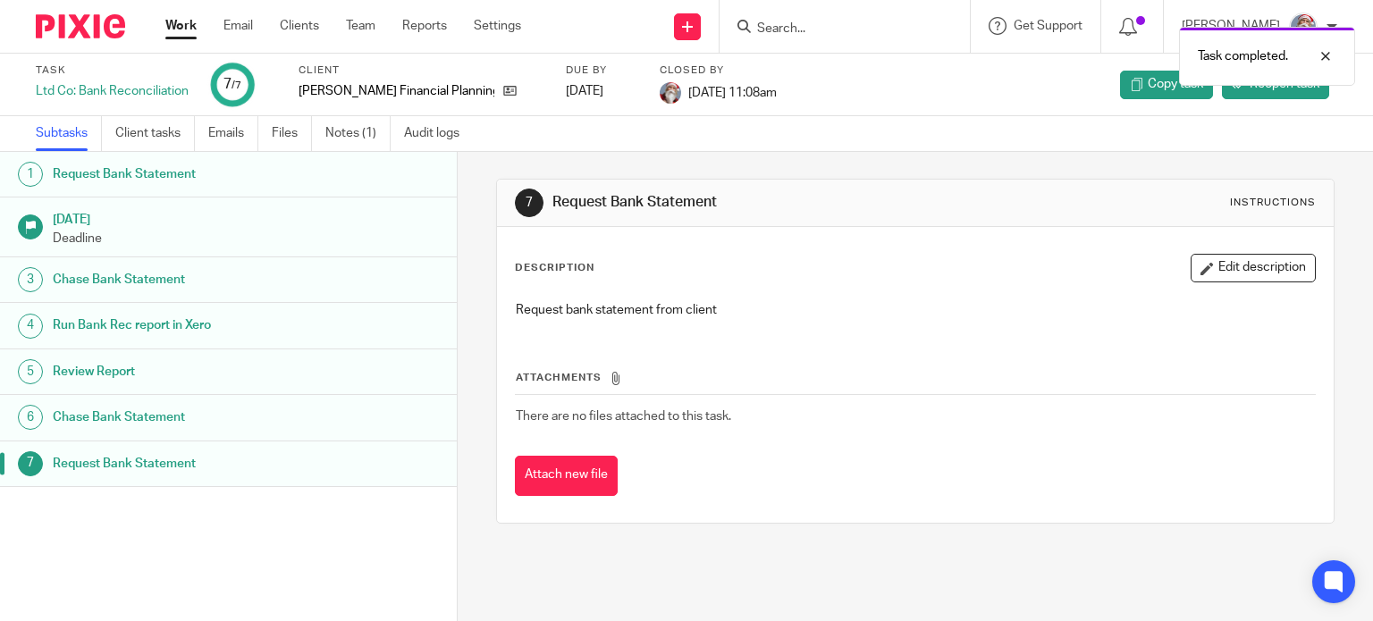
click at [195, 35] on link "Work" at bounding box center [180, 26] width 31 height 18
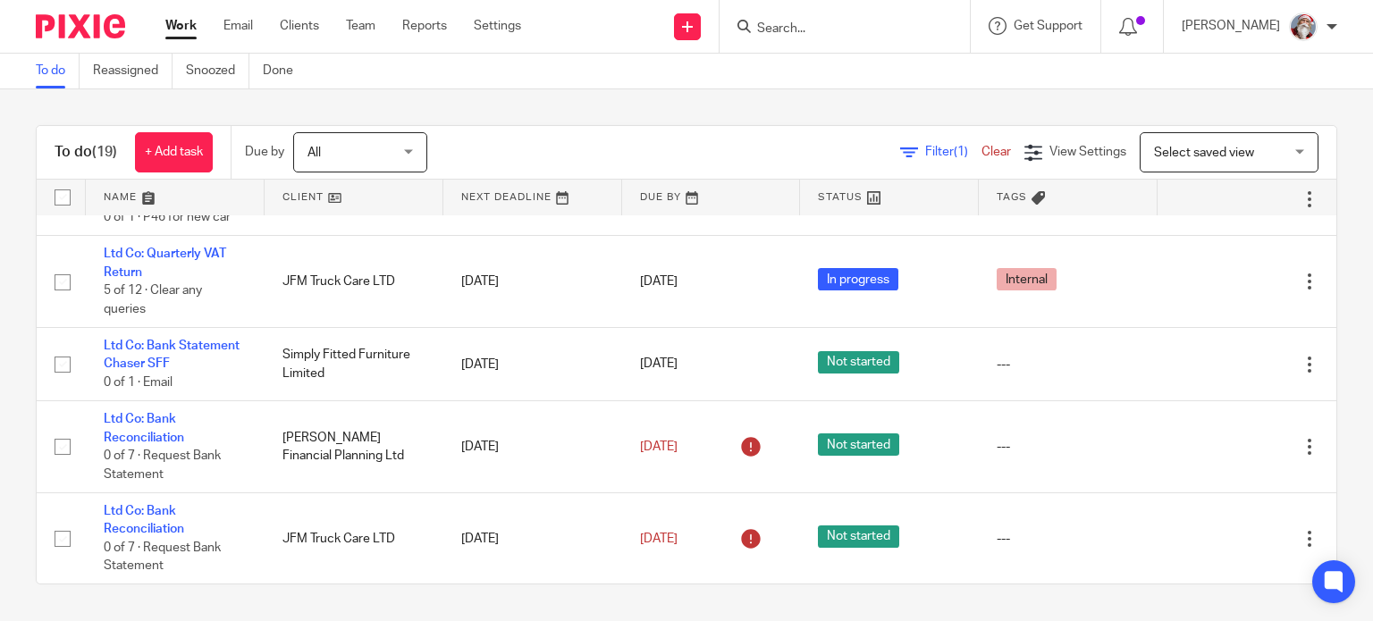
scroll to position [1293, 0]
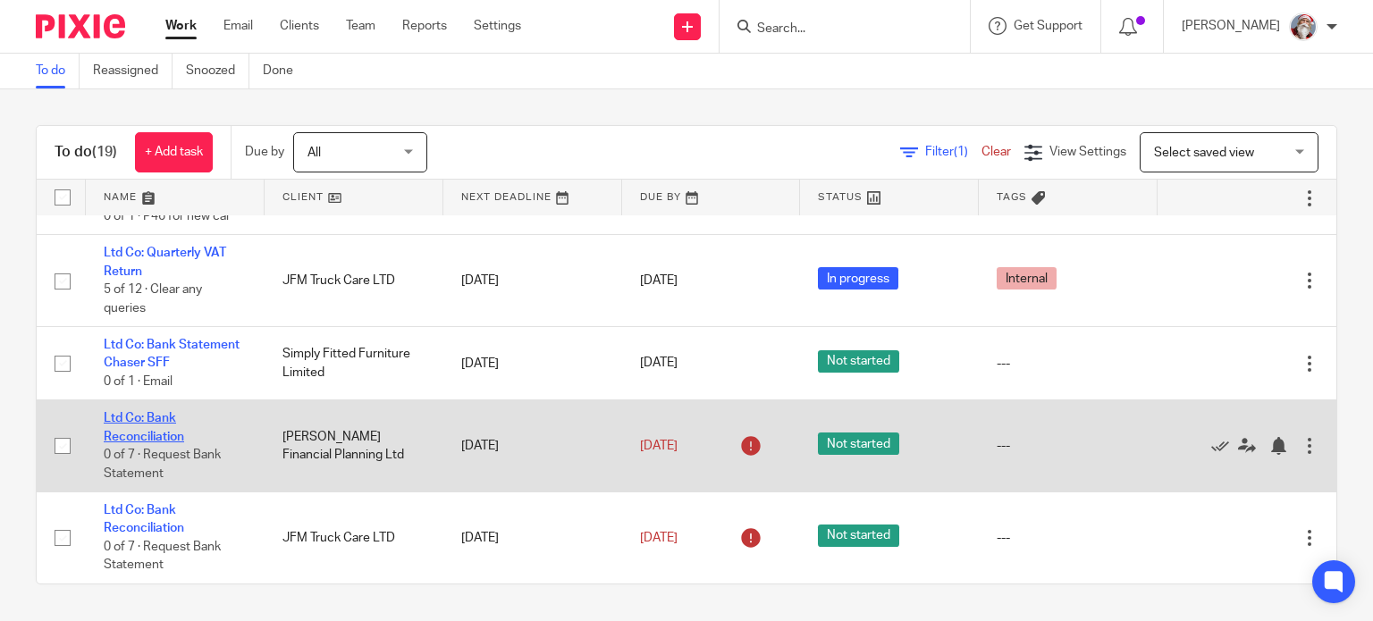
click at [122, 435] on link "Ltd Co: Bank Reconciliation" at bounding box center [144, 427] width 80 height 30
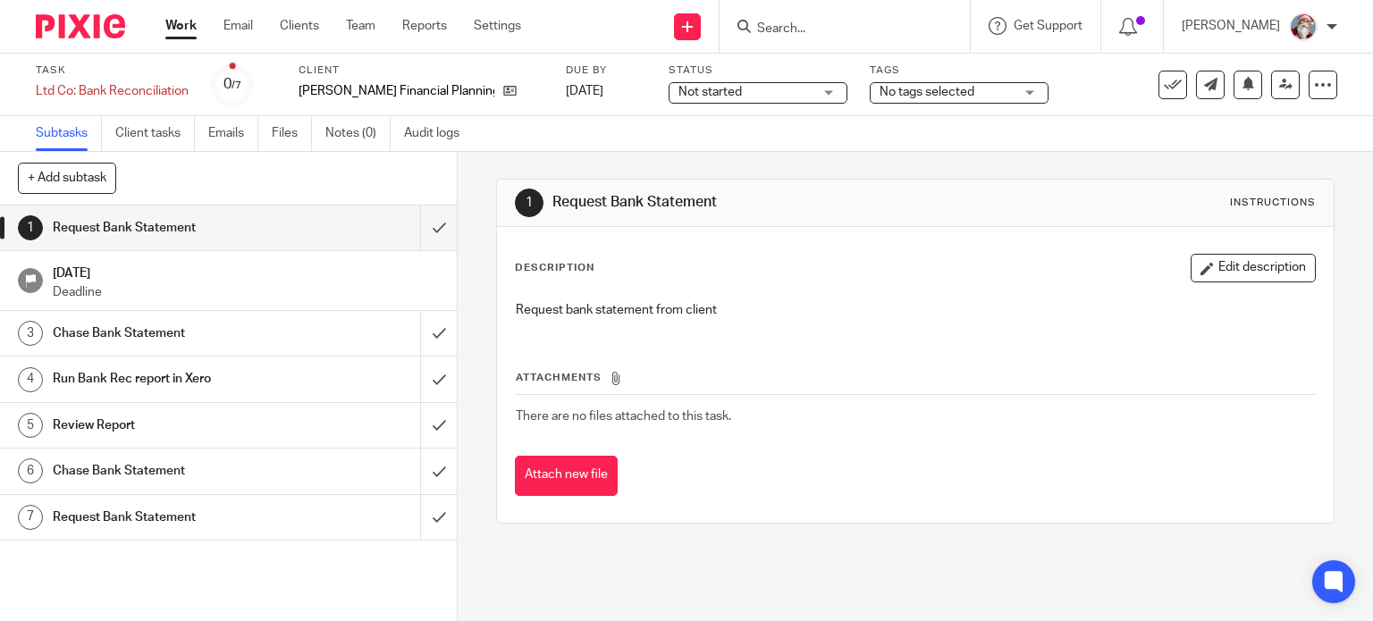
click at [182, 25] on link "Work" at bounding box center [180, 26] width 31 height 18
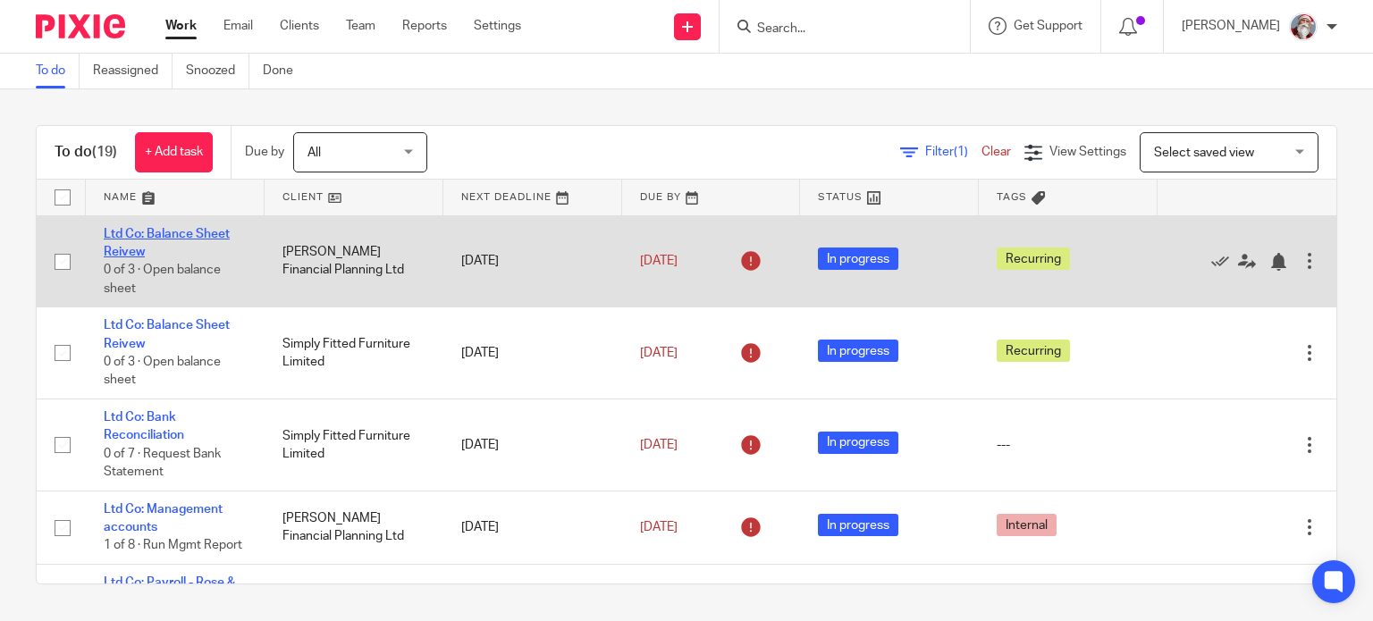
click at [190, 234] on link "Ltd Co: Balance Sheet Reivew" at bounding box center [167, 243] width 126 height 30
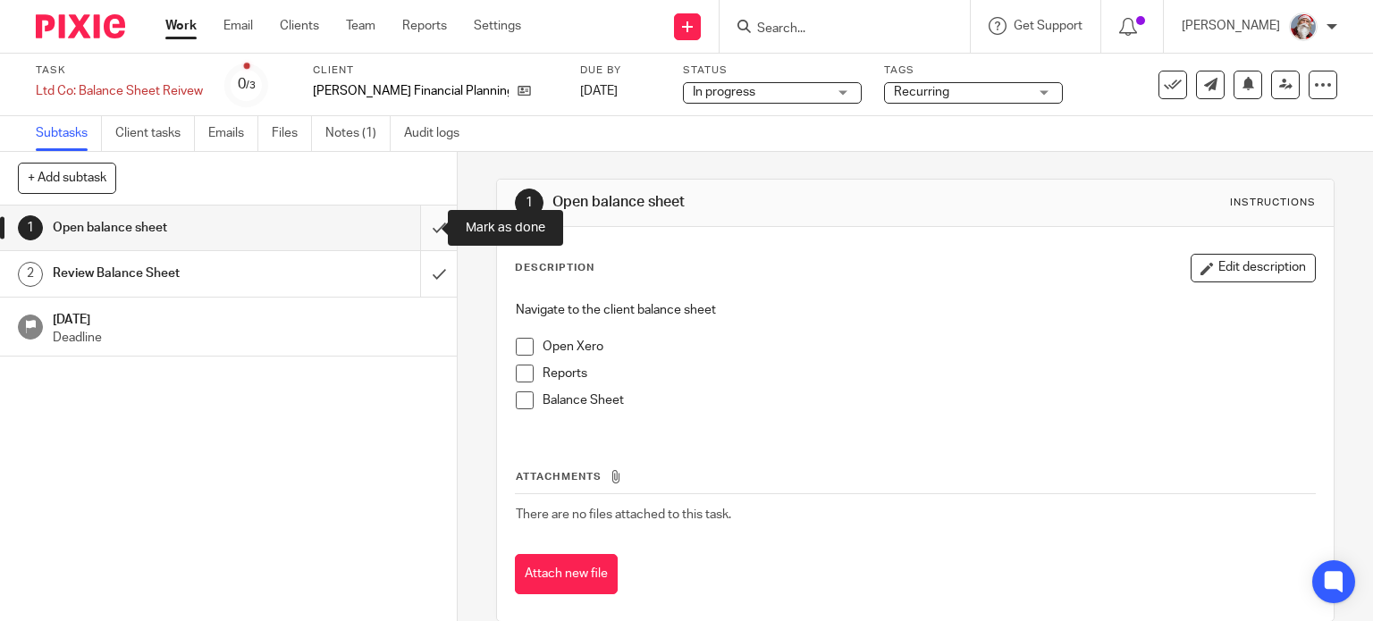
click at [418, 230] on input "submit" at bounding box center [228, 228] width 457 height 45
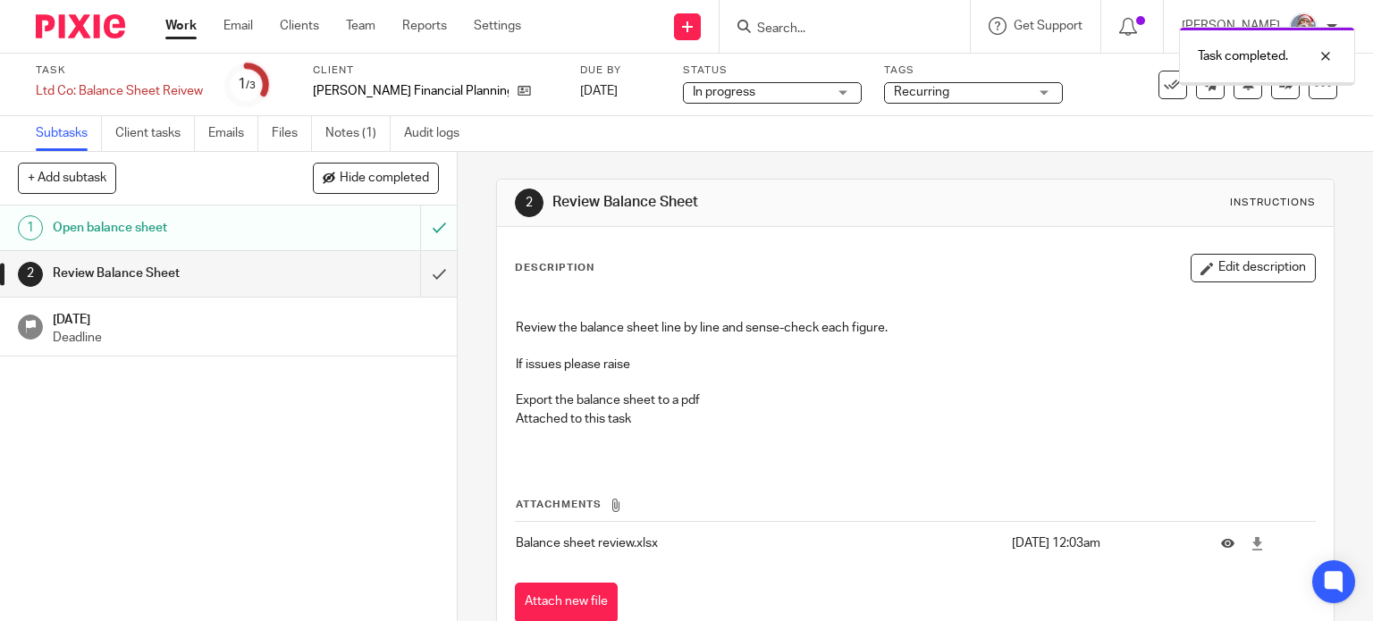
click at [422, 282] on input "submit" at bounding box center [228, 273] width 457 height 45
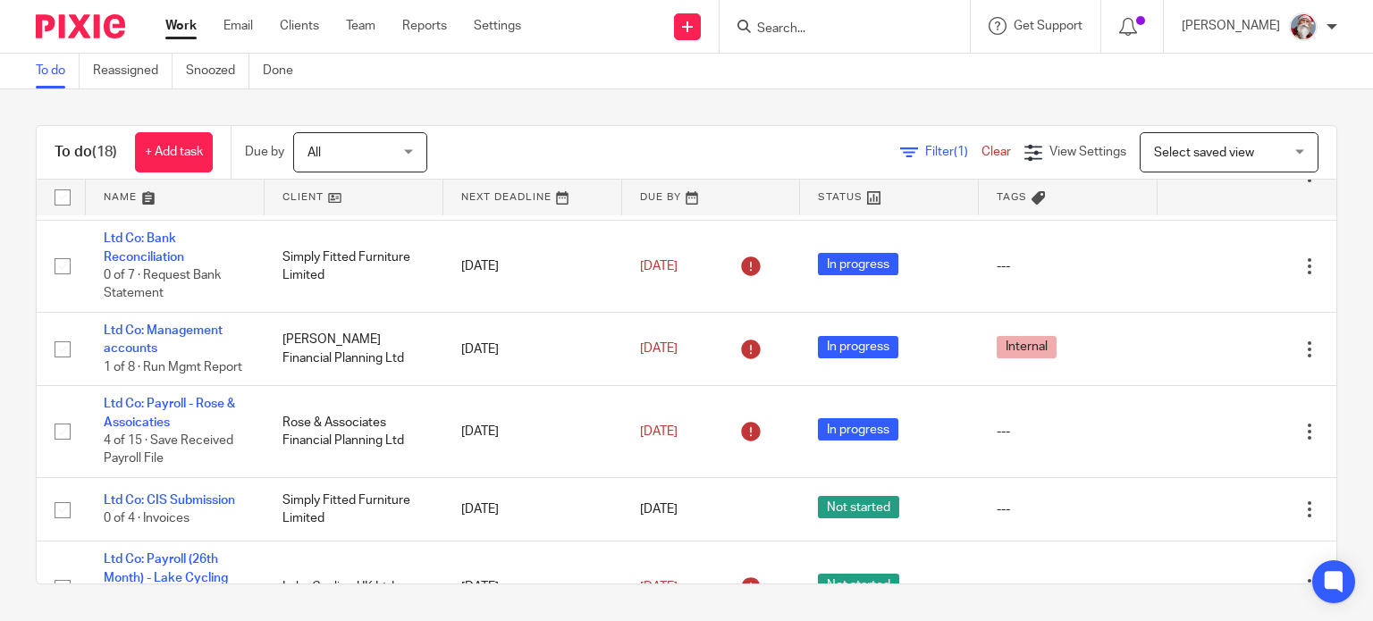
scroll to position [103, 0]
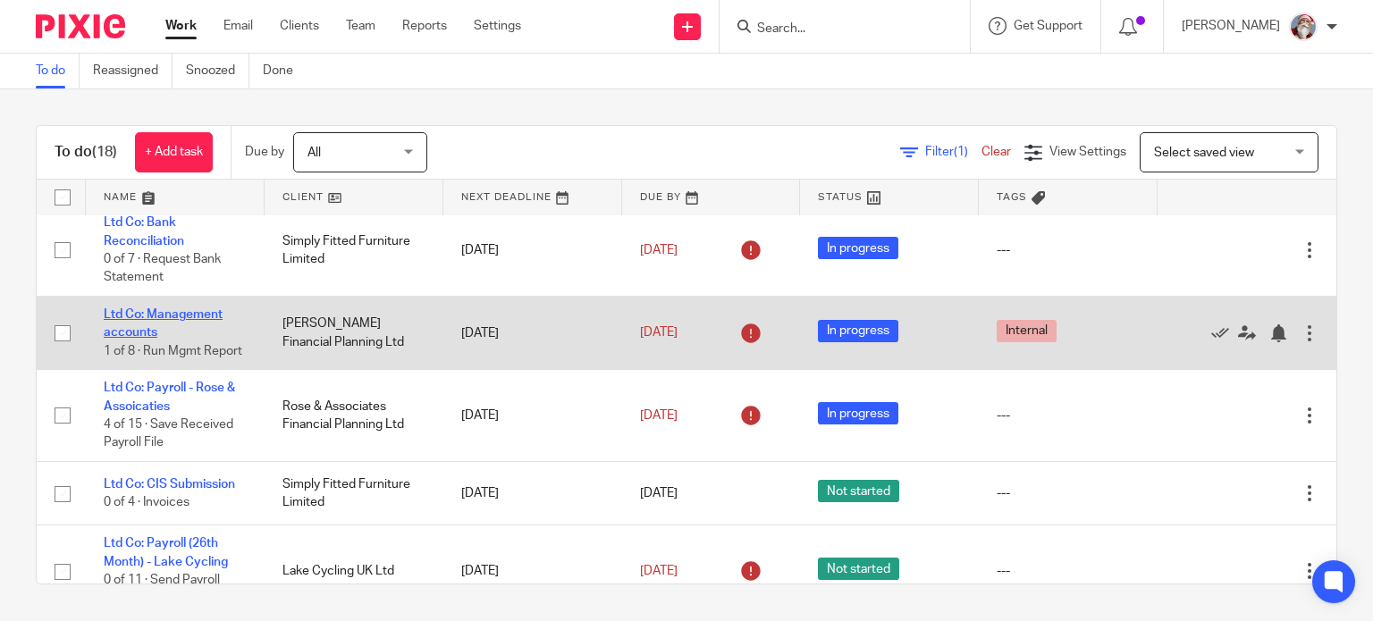
click at [183, 318] on link "Ltd Co: Management accounts" at bounding box center [163, 323] width 119 height 30
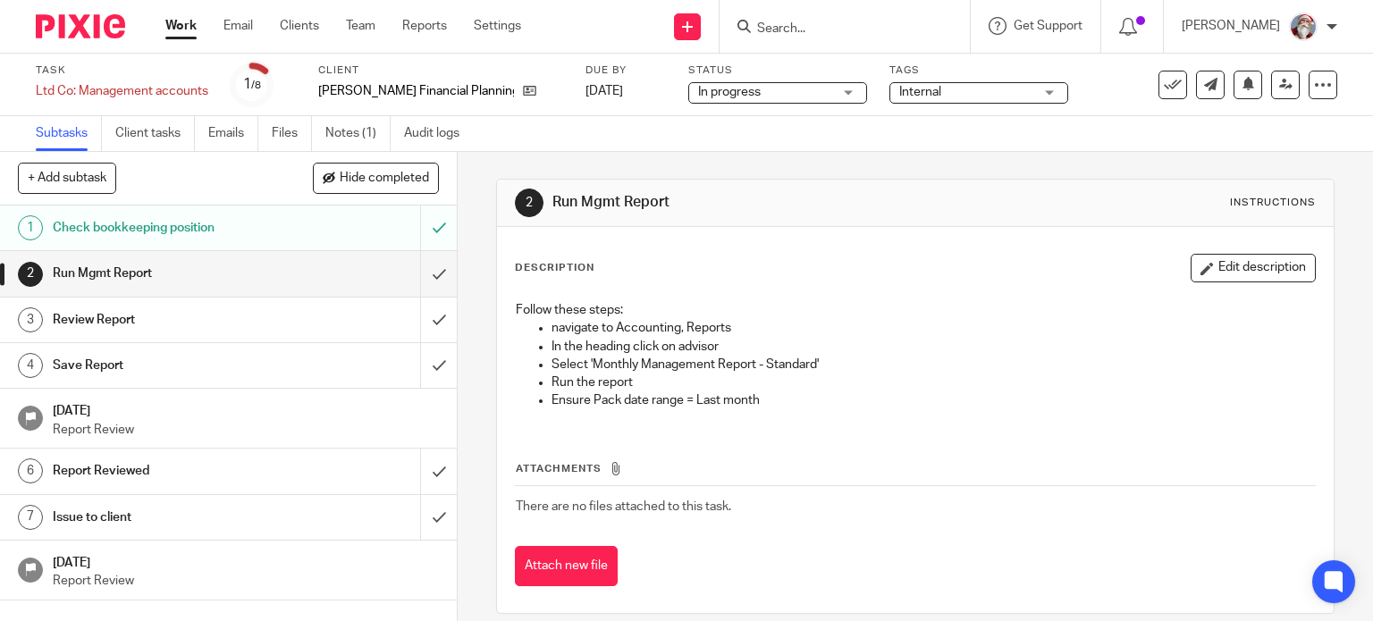
click at [174, 23] on link "Work" at bounding box center [180, 26] width 31 height 18
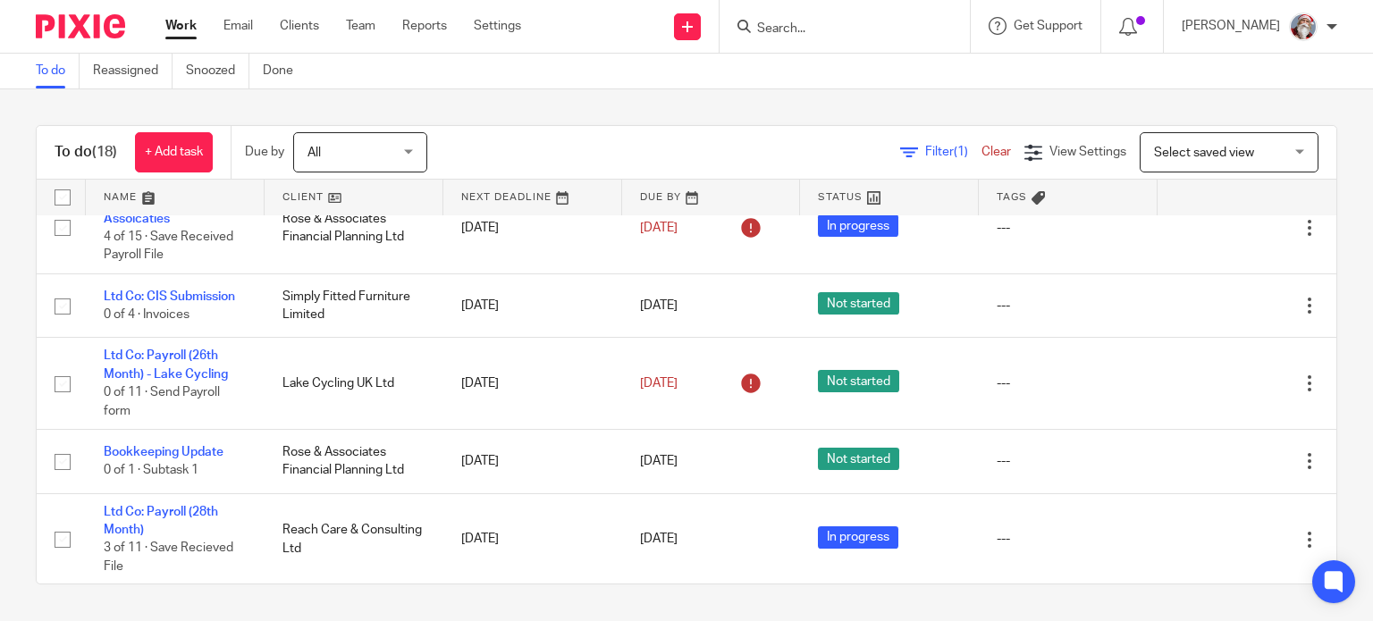
scroll to position [268, 0]
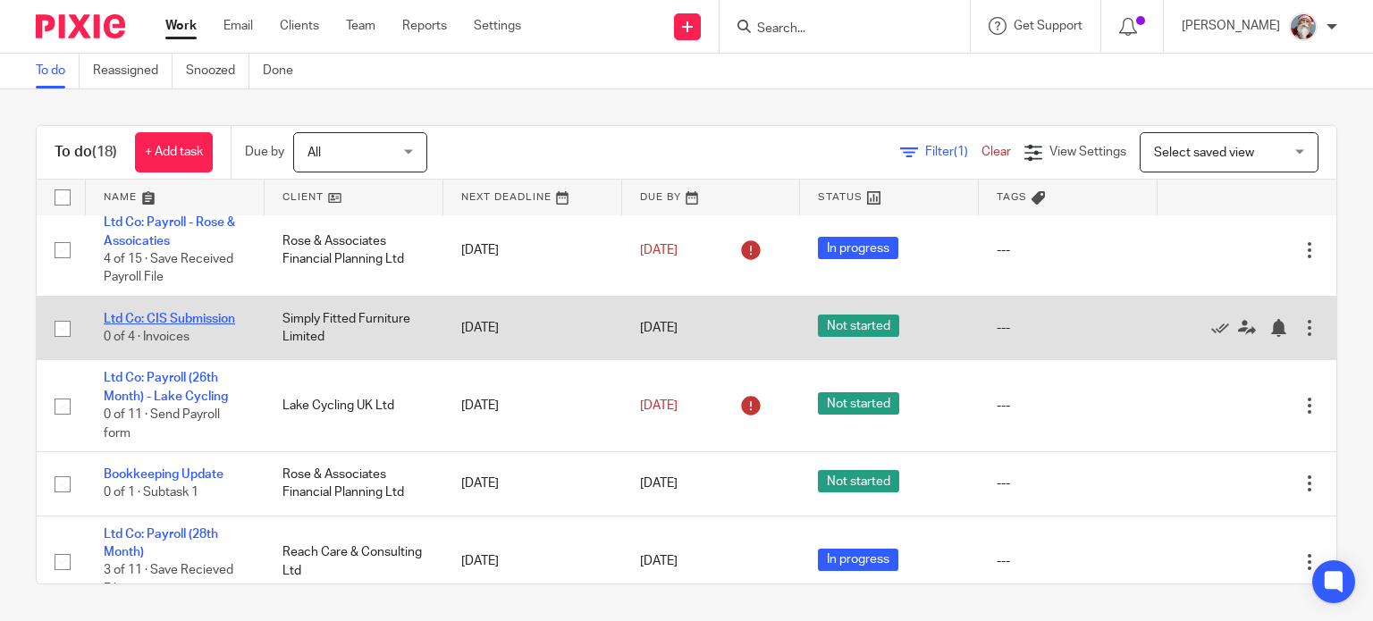
click at [193, 325] on link "Ltd Co: CIS Submission" at bounding box center [169, 319] width 131 height 13
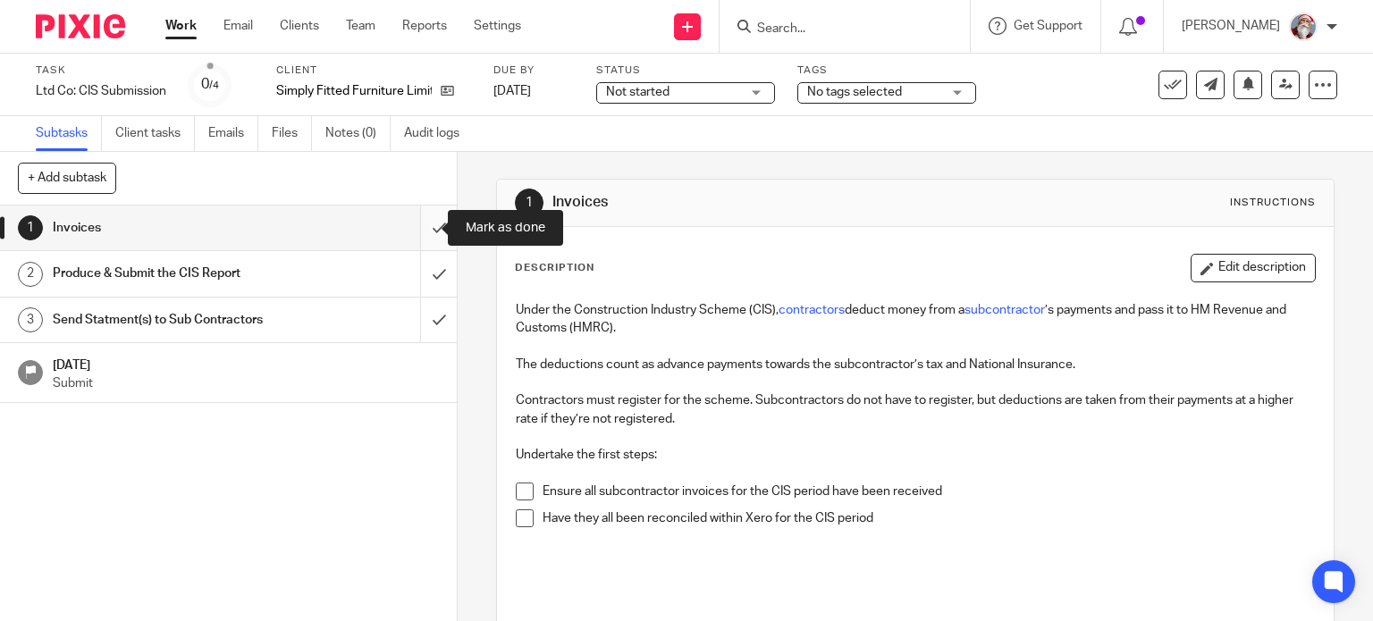
click at [423, 238] on input "submit" at bounding box center [228, 228] width 457 height 45
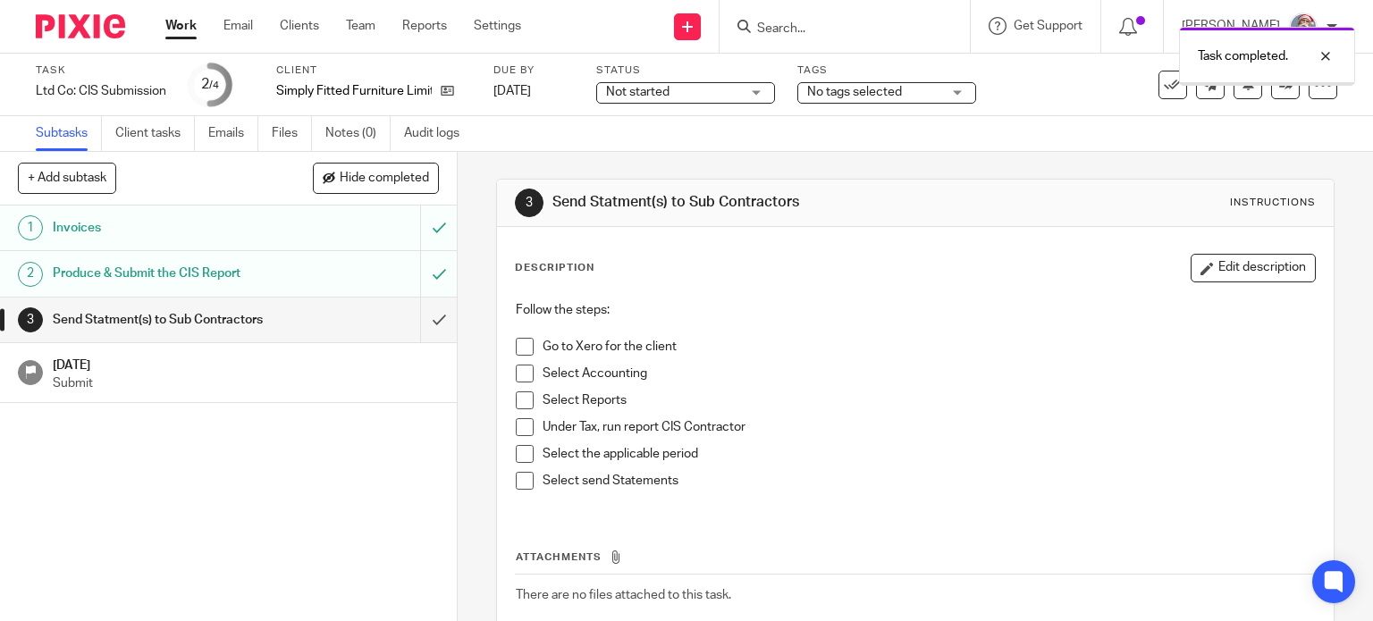
click at [422, 330] on input "submit" at bounding box center [228, 320] width 457 height 45
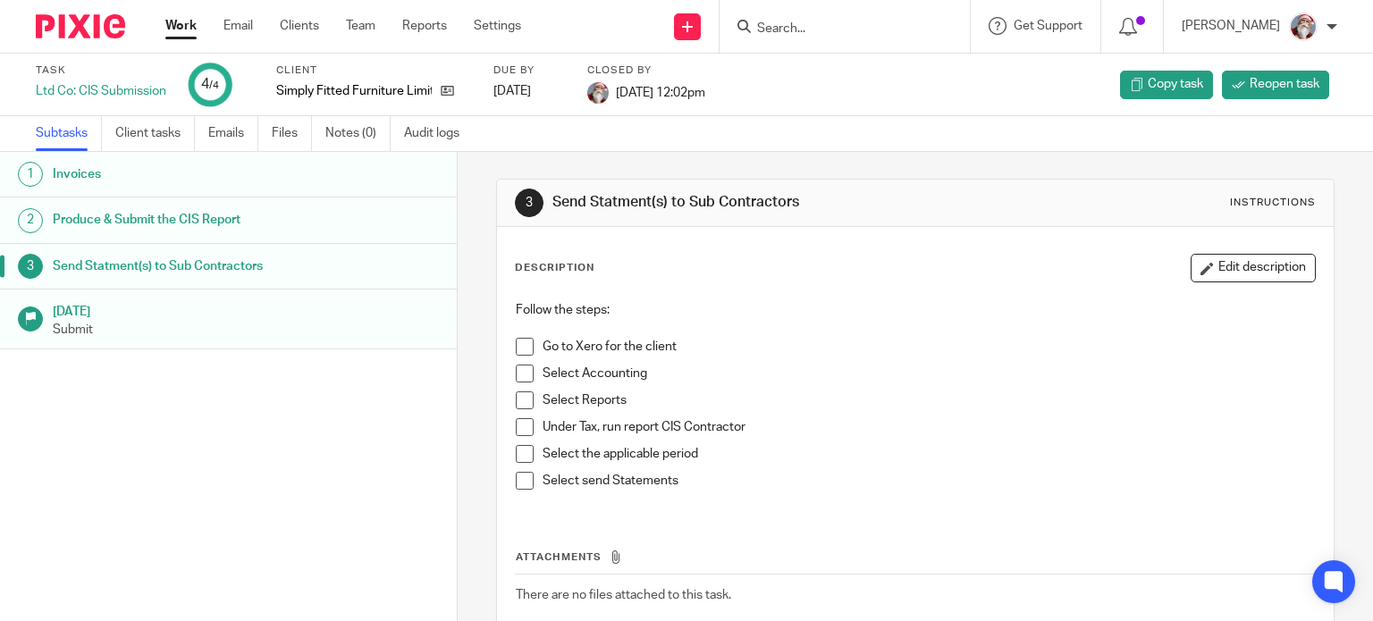
click at [172, 29] on link "Work" at bounding box center [180, 26] width 31 height 18
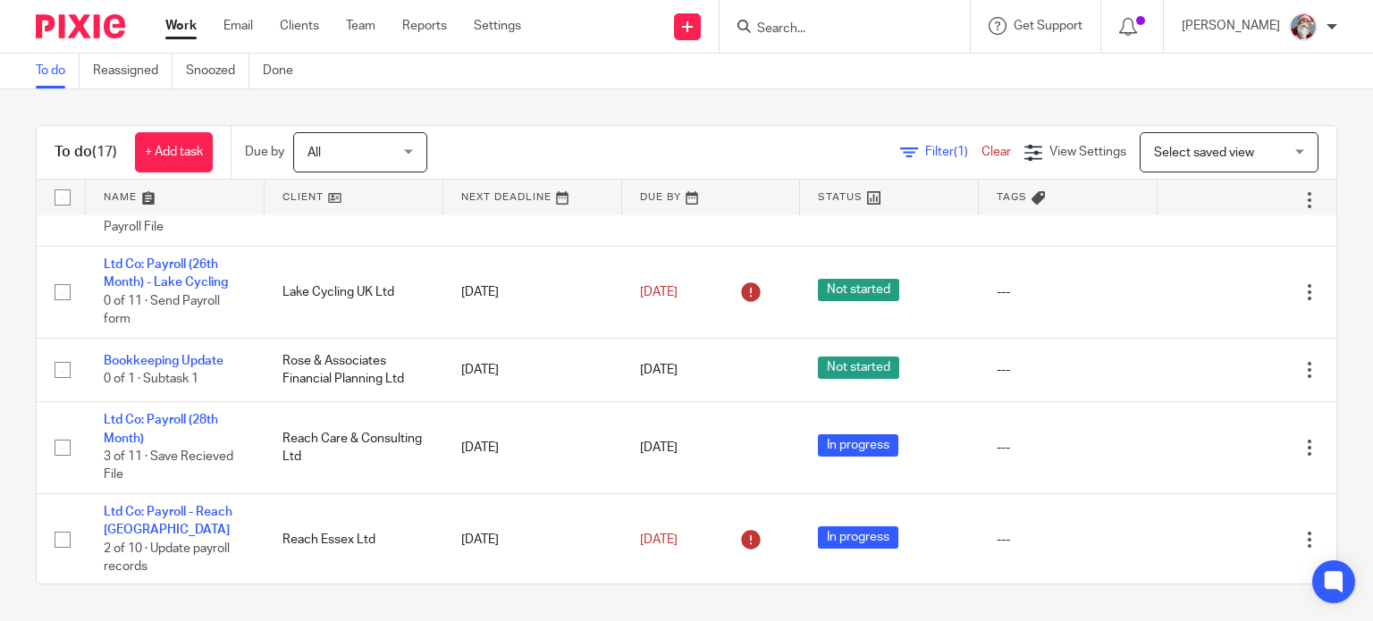
scroll to position [325, 0]
